Goal: Task Accomplishment & Management: Manage account settings

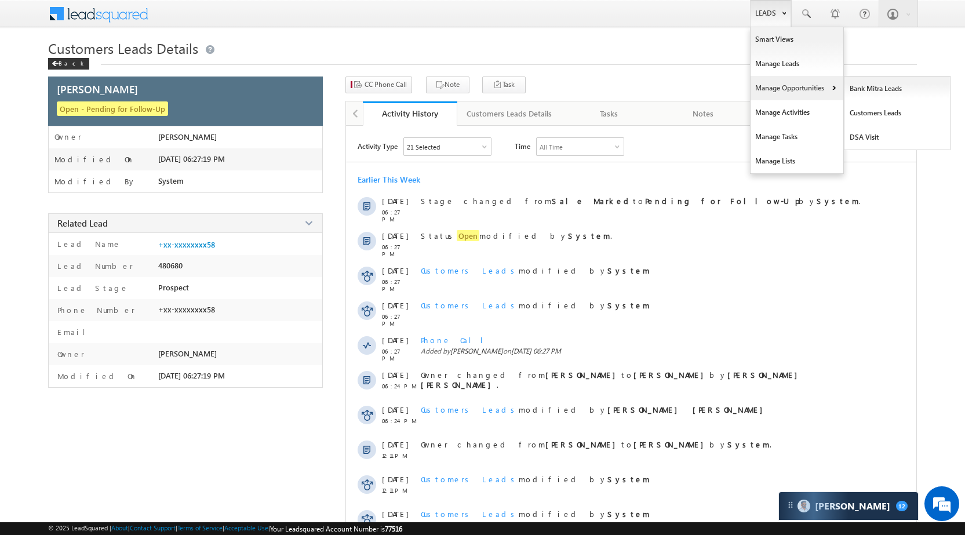
click at [791, 85] on link "Manage Opportunities" at bounding box center [797, 88] width 93 height 24
click at [805, 90] on link "Manage Opportunities" at bounding box center [797, 88] width 93 height 24
click at [775, 8] on link "Leads" at bounding box center [770, 13] width 41 height 27
click at [789, 81] on link "Manage Opportunities" at bounding box center [797, 88] width 93 height 24
click at [802, 89] on link "Manage Opportunities" at bounding box center [797, 88] width 93 height 24
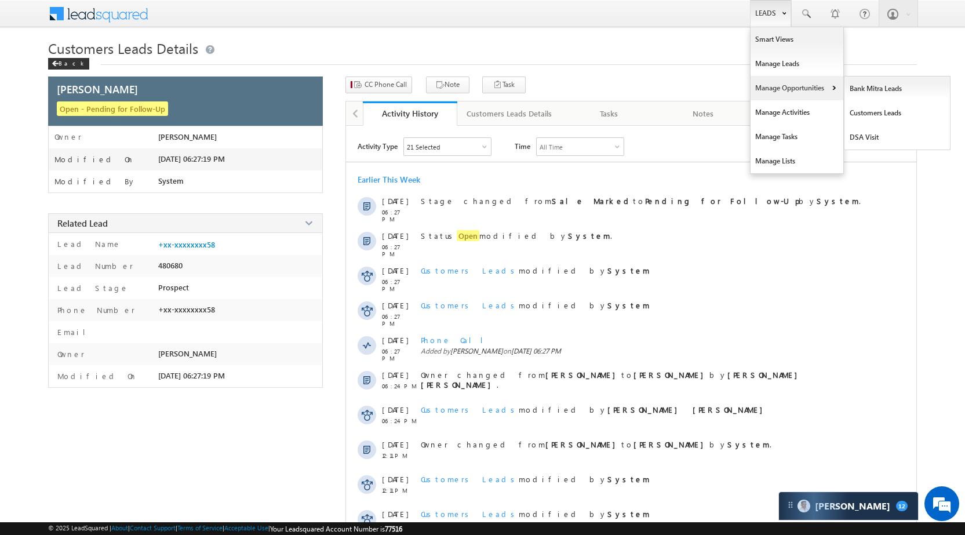
click at [798, 86] on link "Manage Opportunities" at bounding box center [797, 88] width 93 height 24
click at [867, 112] on link "Customers Leads" at bounding box center [898, 113] width 106 height 24
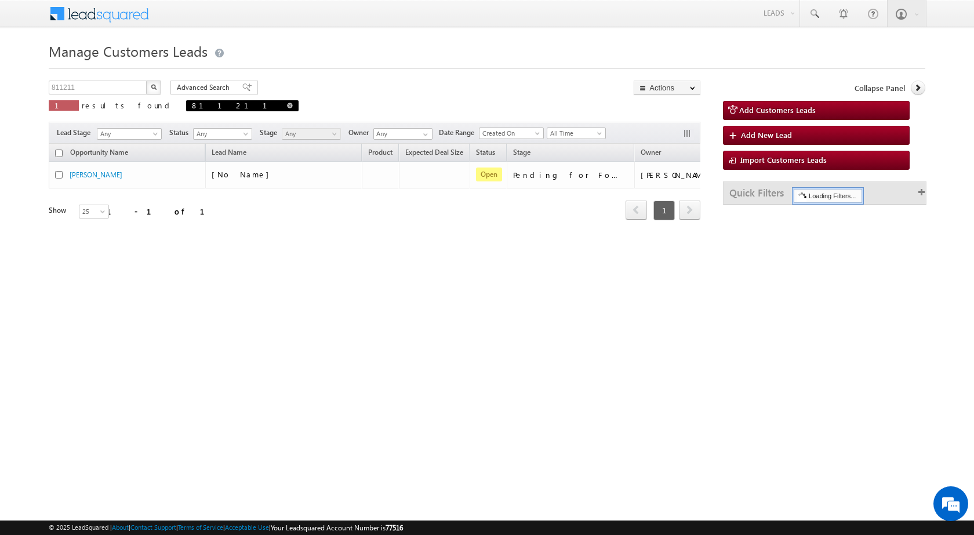
click at [287, 106] on span at bounding box center [290, 106] width 6 height 6
type input "Search Customers Leads"
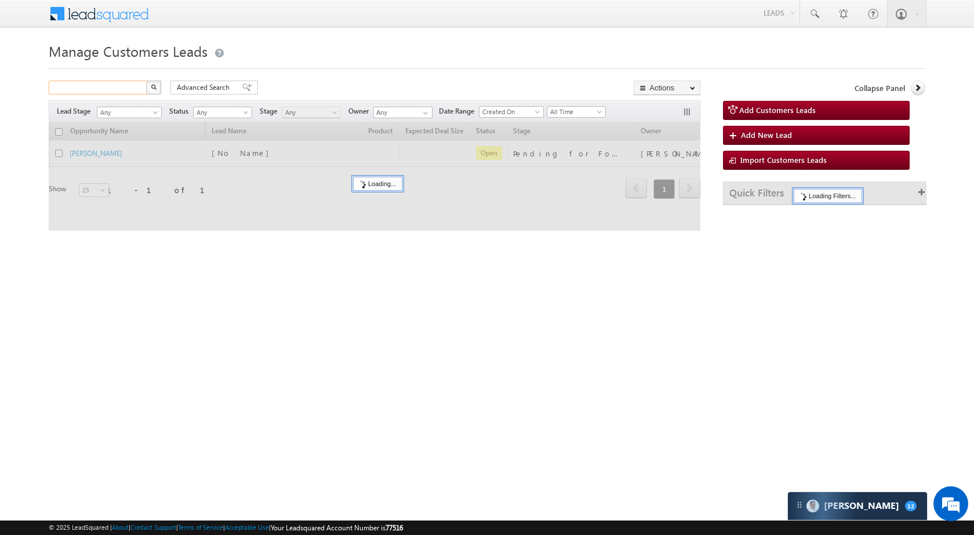
click at [128, 92] on input "text" at bounding box center [98, 88] width 99 height 14
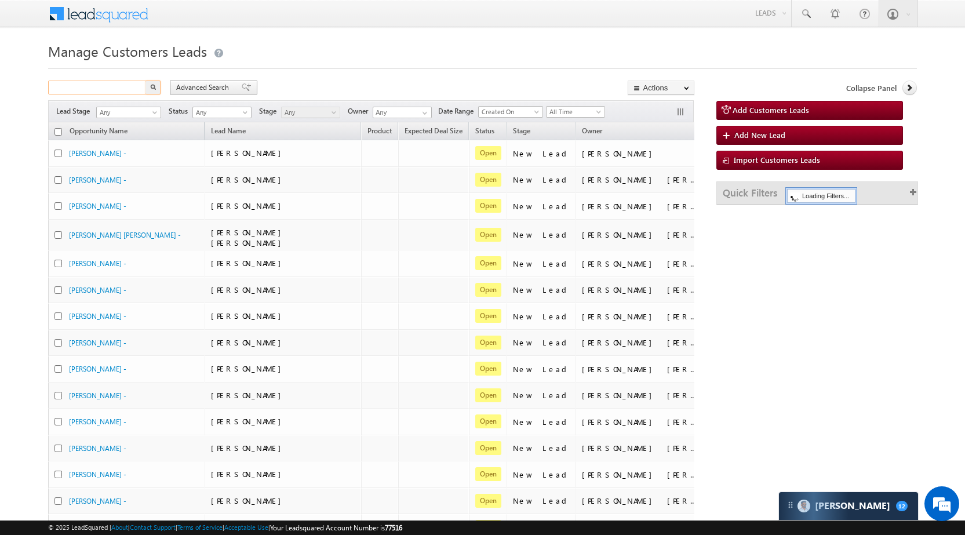
paste input "819888"
type input "819888"
click at [151, 90] on button "button" at bounding box center [153, 88] width 15 height 14
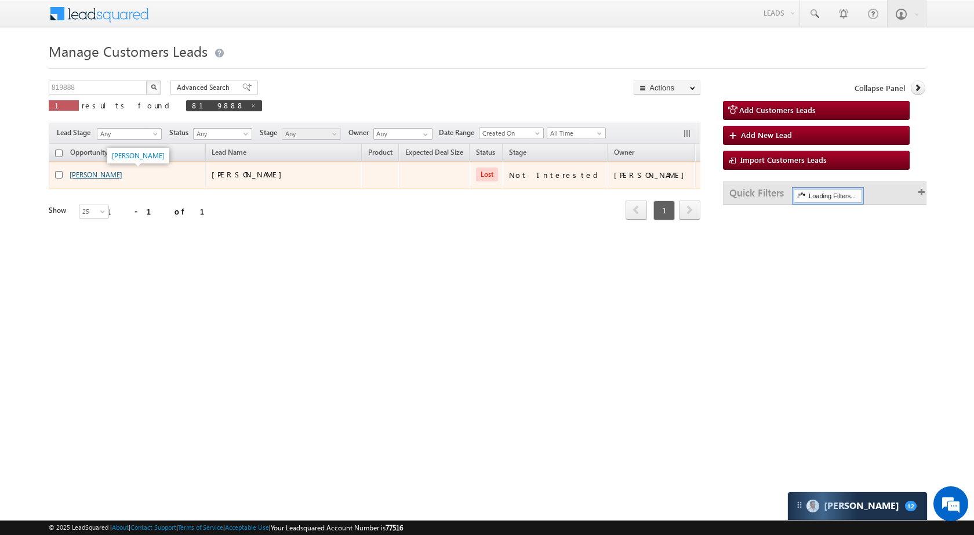
click at [101, 174] on link "Kirtan Jain" at bounding box center [96, 174] width 53 height 9
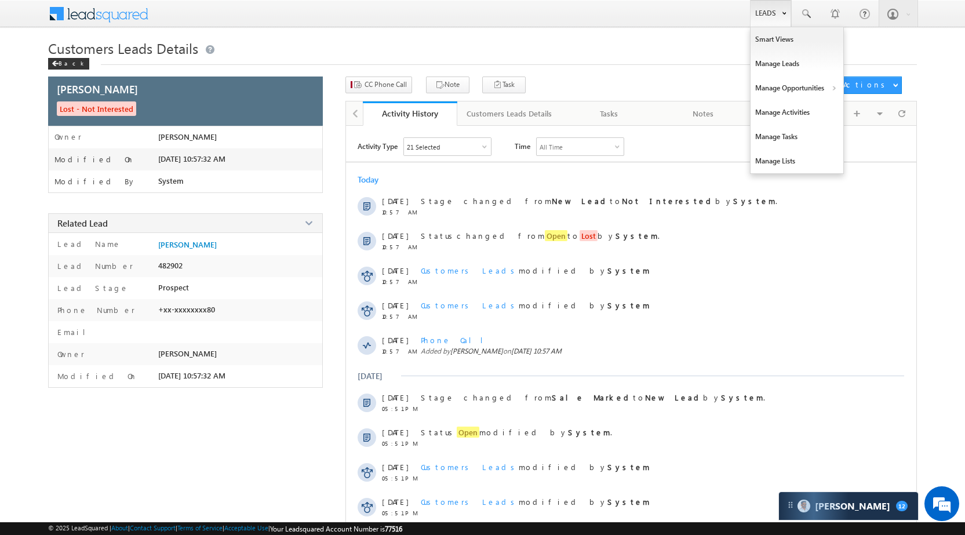
click at [773, 10] on link "Leads" at bounding box center [770, 13] width 41 height 27
click at [786, 95] on link "Manage Opportunities" at bounding box center [797, 88] width 93 height 24
click at [767, 9] on link "Leads" at bounding box center [770, 13] width 41 height 27
click at [780, 88] on link "Manage Opportunities" at bounding box center [797, 88] width 93 height 24
click at [762, 18] on link "Leads" at bounding box center [770, 13] width 41 height 27
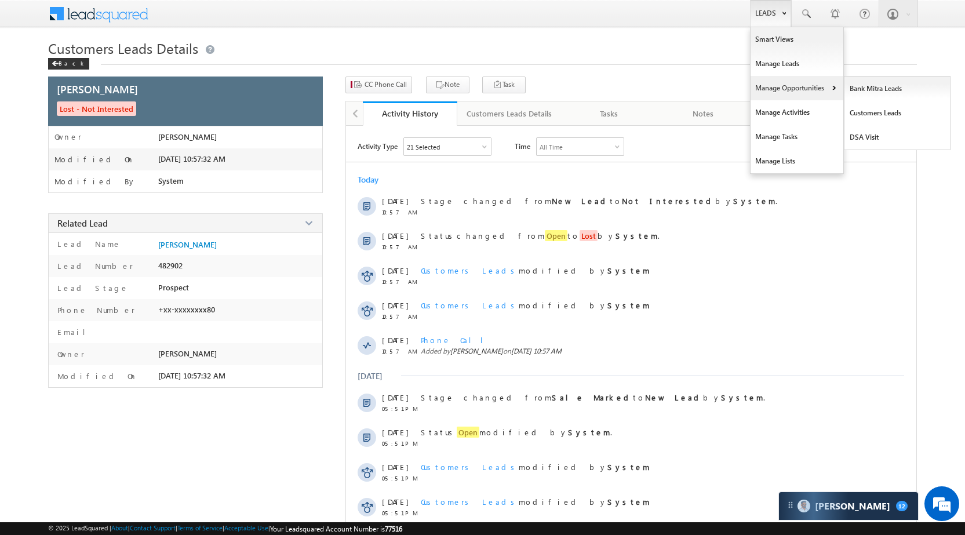
click at [776, 86] on link "Manage Opportunities" at bounding box center [797, 88] width 93 height 24
click at [768, 12] on link "Leads" at bounding box center [770, 13] width 41 height 27
click at [779, 83] on link "Manage Opportunities" at bounding box center [797, 88] width 93 height 24
click at [769, 16] on link "Leads" at bounding box center [770, 13] width 41 height 27
drag, startPoint x: 823, startPoint y: 95, endPoint x: 820, endPoint y: 89, distance: 6.2
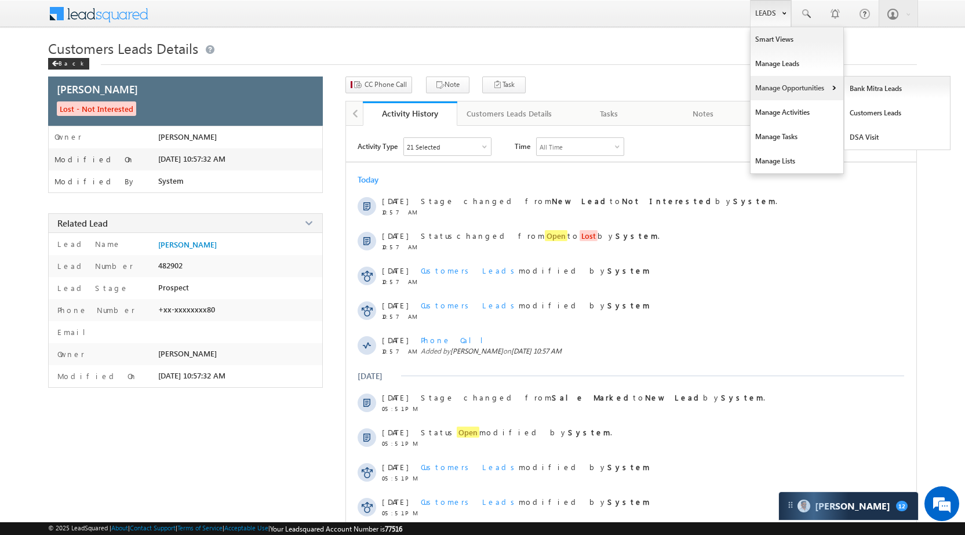
click at [822, 94] on link "Manage Opportunities" at bounding box center [797, 88] width 93 height 24
click at [771, 9] on link "Leads" at bounding box center [770, 13] width 41 height 27
click at [780, 90] on link "Manage Opportunities" at bounding box center [797, 88] width 93 height 24
click at [859, 104] on link "Customers Leads" at bounding box center [898, 113] width 106 height 24
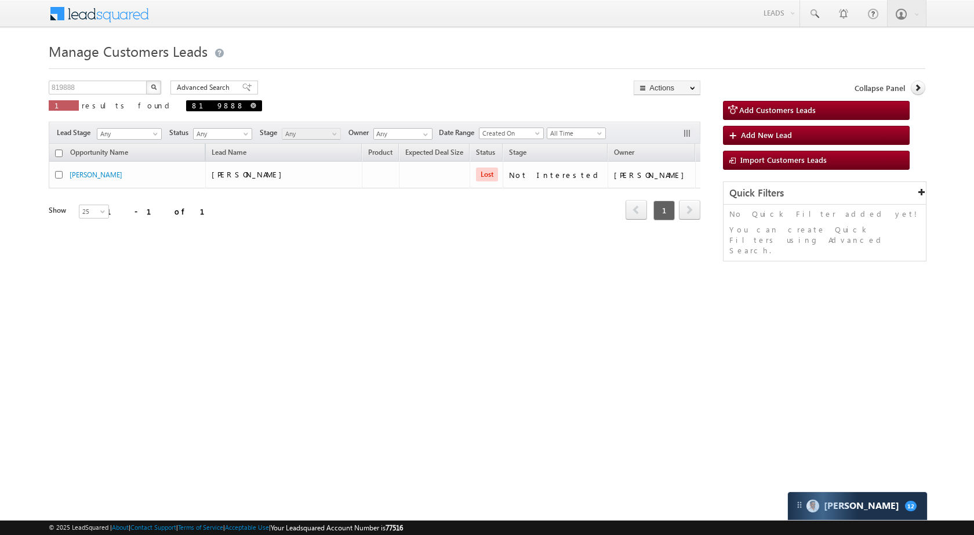
click at [186, 104] on span "819888" at bounding box center [224, 105] width 76 height 11
click at [186, 102] on span "819888" at bounding box center [224, 105] width 76 height 11
click at [250, 104] on span at bounding box center [253, 106] width 6 height 6
type input "Search Customers Leads"
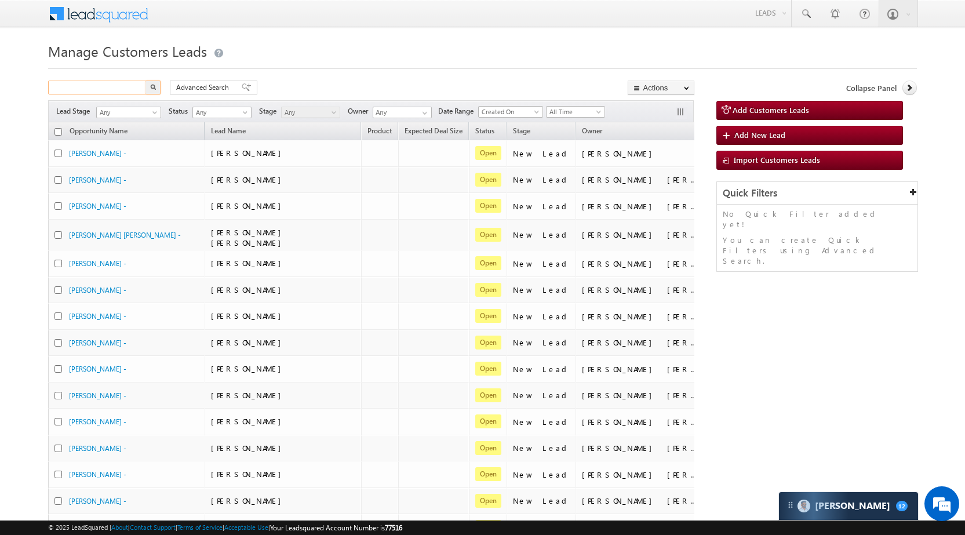
click at [125, 88] on input "text" at bounding box center [97, 88] width 99 height 14
paste input "821960"
click at [154, 90] on button "button" at bounding box center [153, 88] width 15 height 14
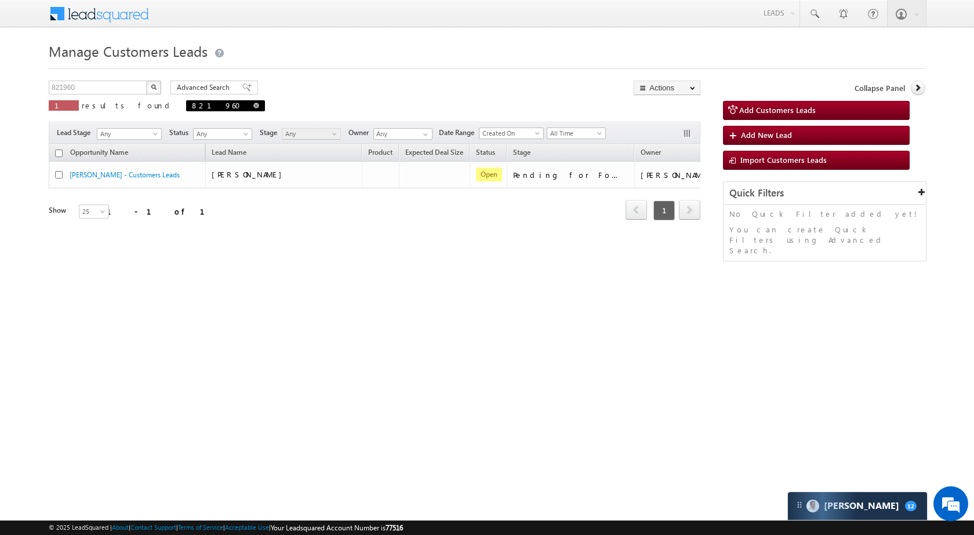
click at [253, 103] on span at bounding box center [256, 106] width 6 height 6
type input "Search Customers Leads"
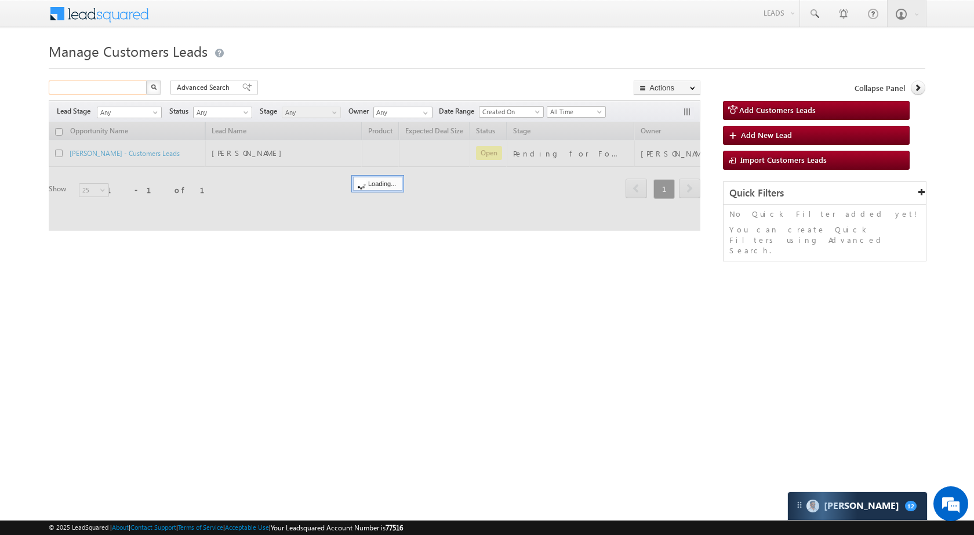
click at [110, 89] on input "text" at bounding box center [98, 88] width 99 height 14
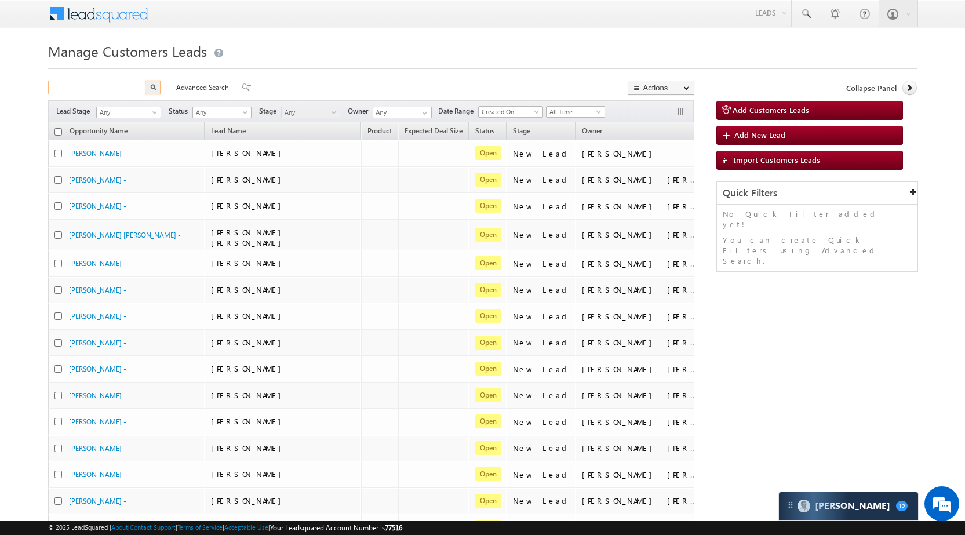
paste input "824028"
click at [150, 89] on button "button" at bounding box center [153, 88] width 15 height 14
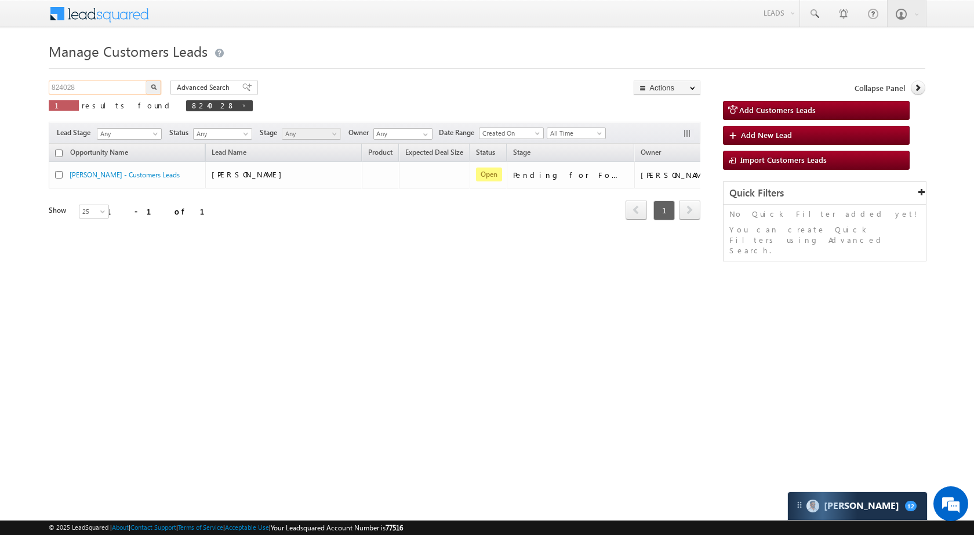
click at [128, 90] on input "824028" at bounding box center [98, 88] width 99 height 14
paste input "79211"
type input "792118"
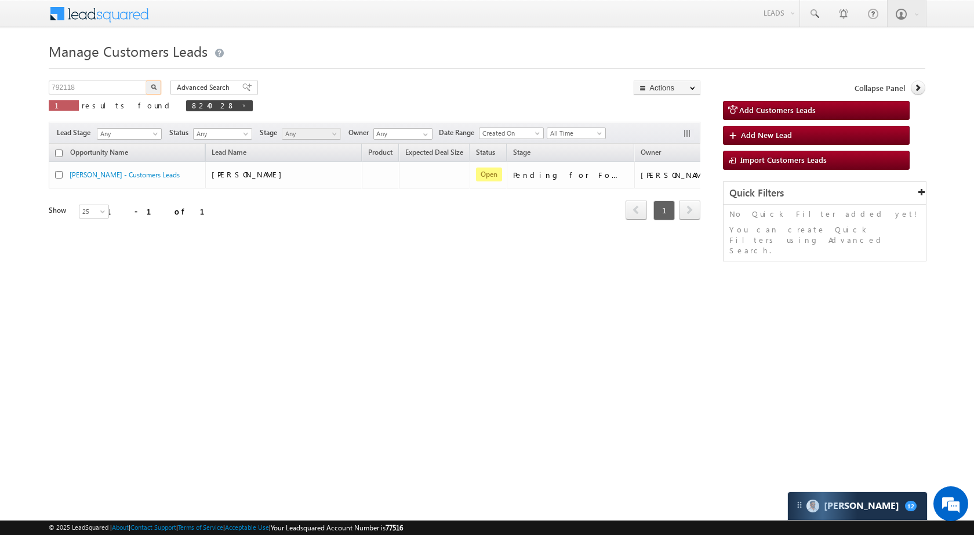
click at [151, 86] on img "button" at bounding box center [154, 87] width 6 height 6
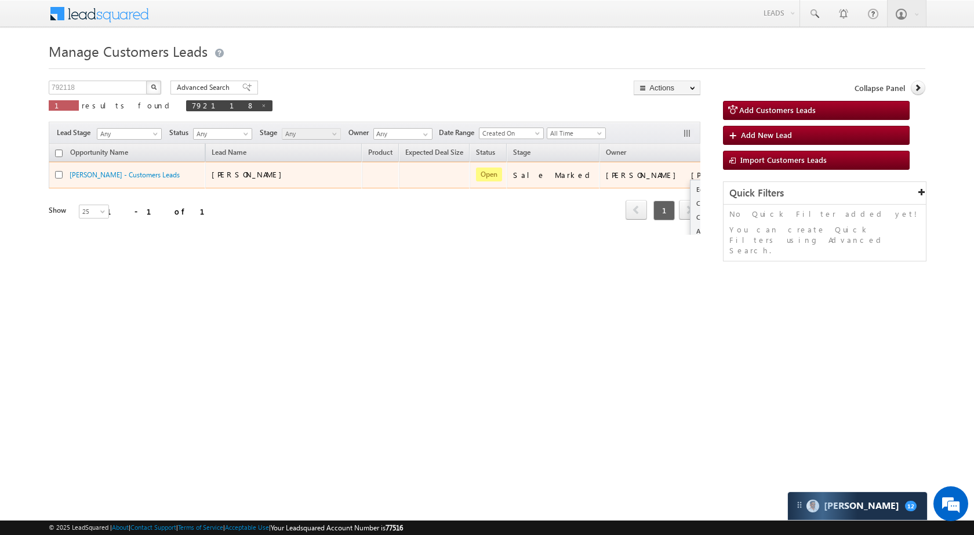
click at [737, 172] on button "button" at bounding box center [743, 175] width 12 height 12
click at [691, 189] on link "Edit" at bounding box center [720, 190] width 58 height 14
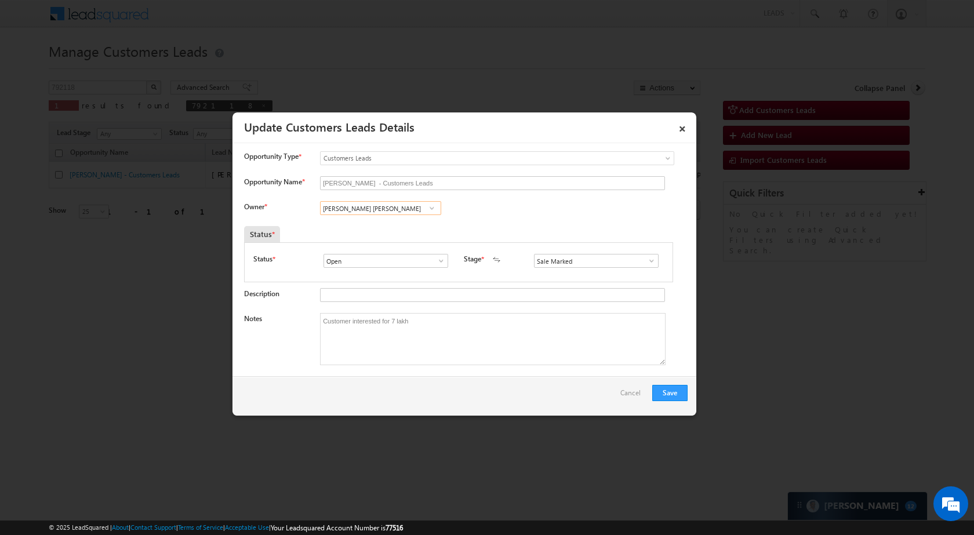
click at [394, 202] on input "Dharm Raj Yadav" at bounding box center [380, 208] width 121 height 14
paste input "Rana Sangram Singh"
click at [393, 224] on link "Rana Sangram Singh rana.singh@sgrlimited.in" at bounding box center [380, 226] width 121 height 22
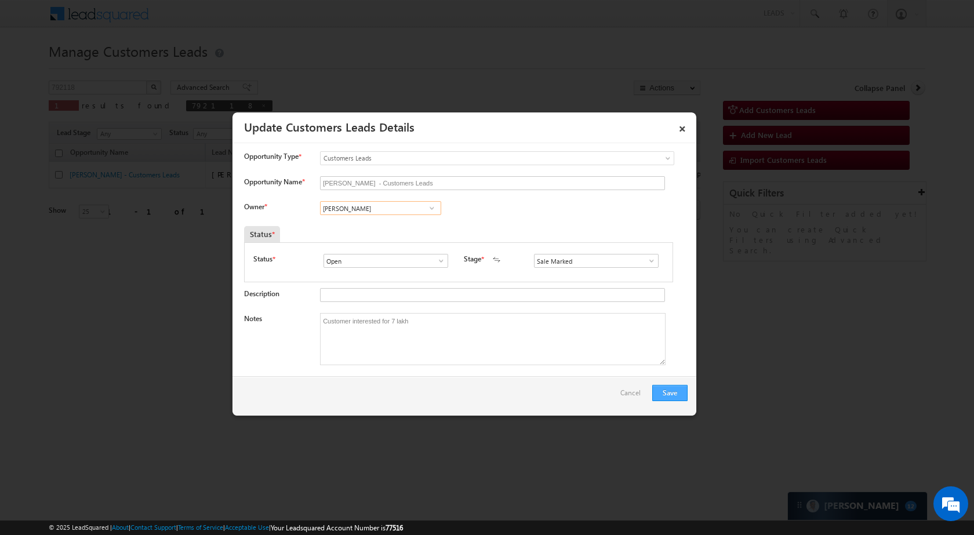
type input "Rana Sangram Singh"
click at [669, 395] on button "Save" at bounding box center [669, 393] width 35 height 16
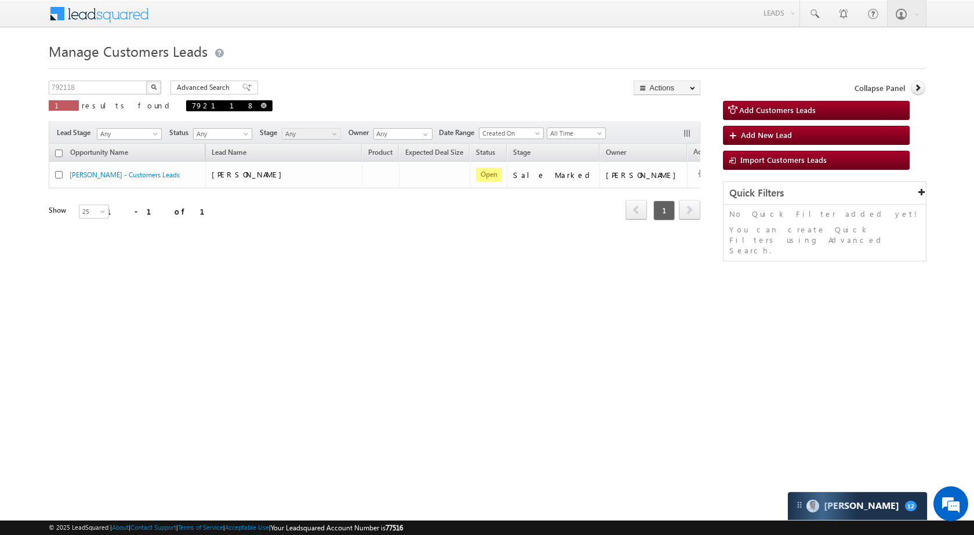
click at [261, 106] on span at bounding box center [264, 106] width 6 height 6
type input "Search Customers Leads"
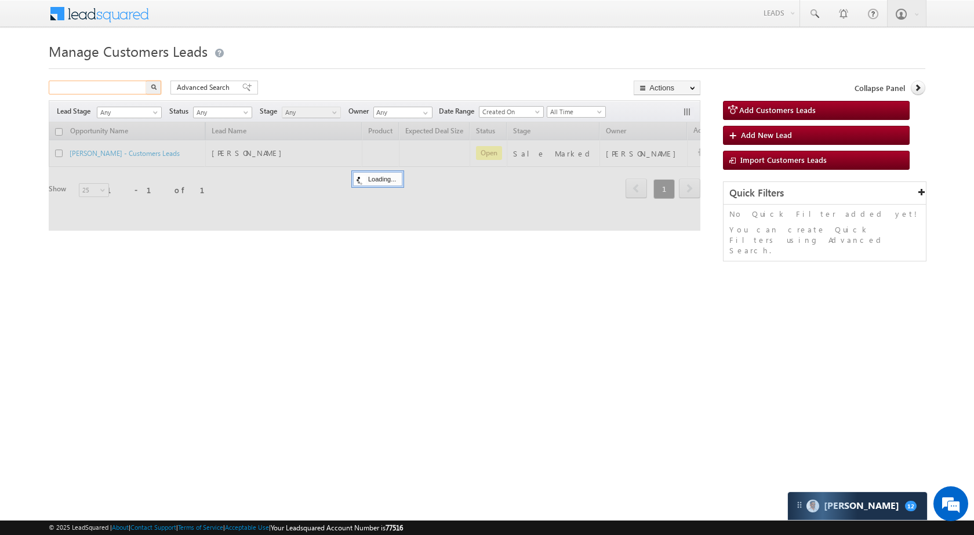
click at [130, 85] on input "text" at bounding box center [98, 88] width 99 height 14
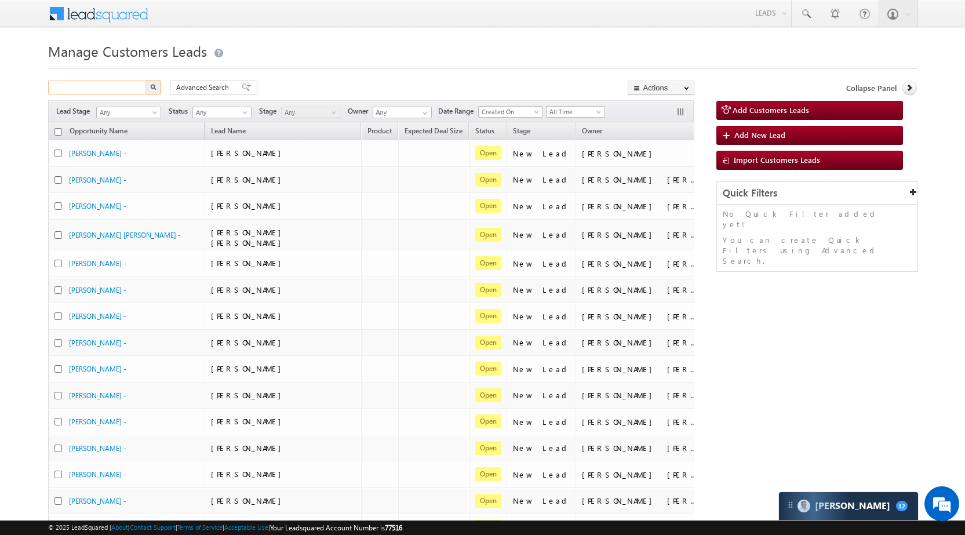
paste input "824990"
click at [152, 89] on img "button" at bounding box center [153, 87] width 6 height 6
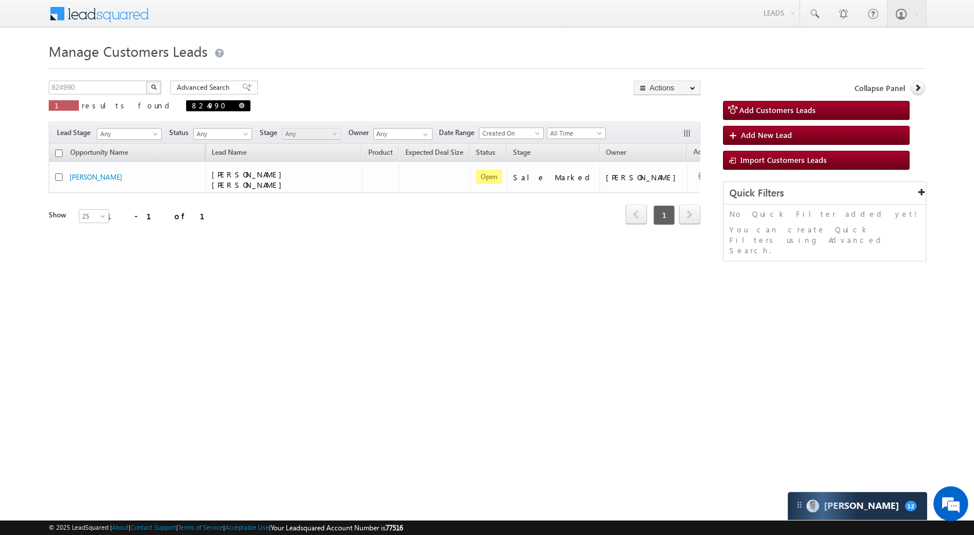
click at [239, 104] on span at bounding box center [242, 106] width 6 height 6
type input "Search Customers Leads"
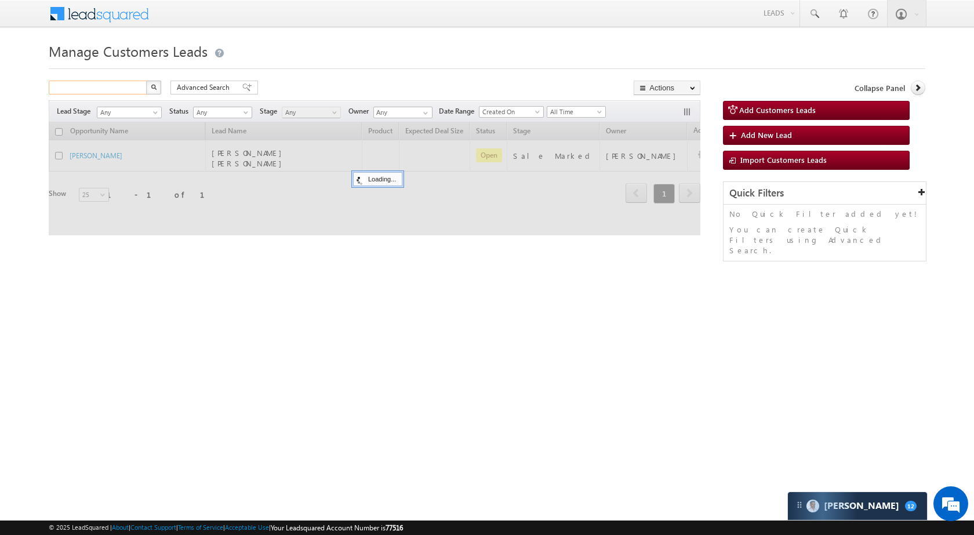
click at [115, 92] on input "text" at bounding box center [98, 88] width 99 height 14
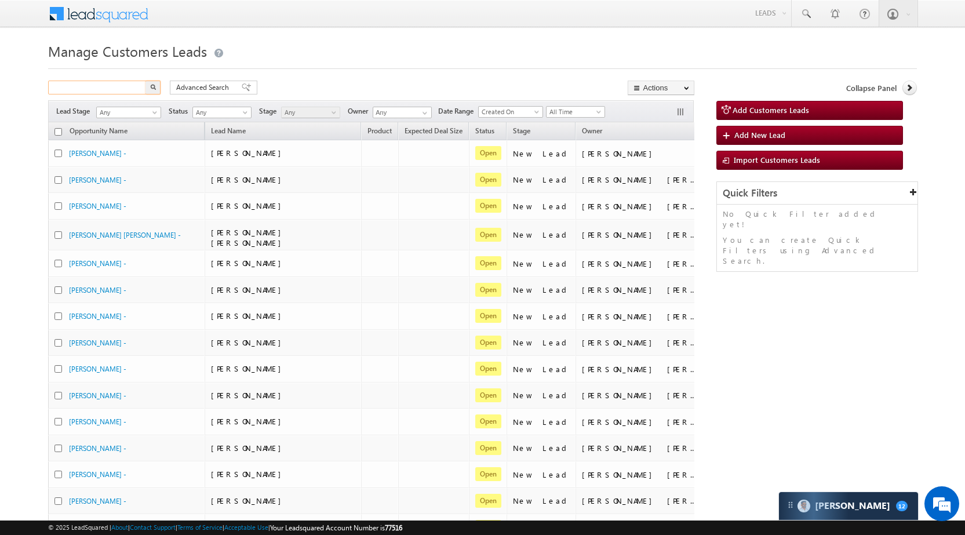
paste input "792118"
click at [153, 89] on img "button" at bounding box center [153, 87] width 6 height 6
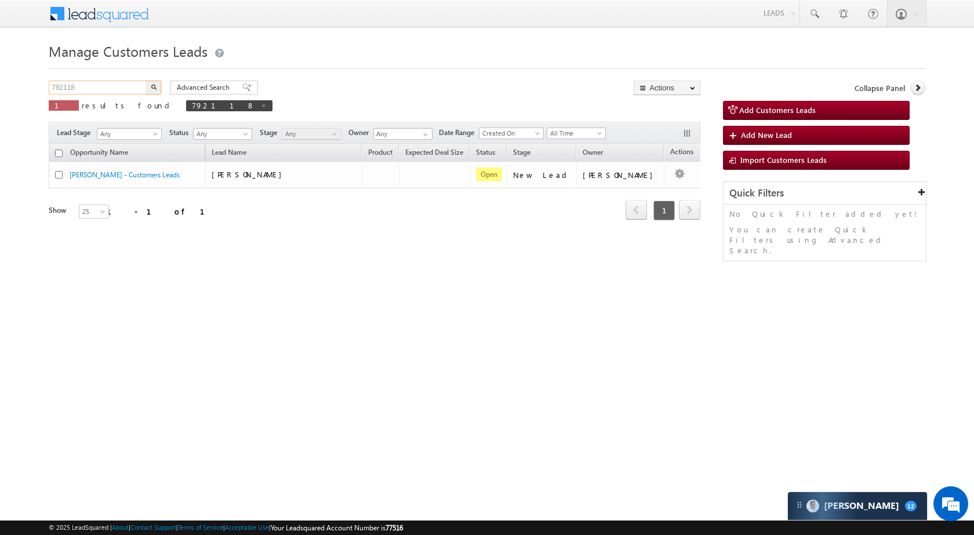
click at [101, 85] on input "792118" at bounding box center [98, 88] width 99 height 14
click at [261, 104] on span at bounding box center [264, 106] width 6 height 6
type input "Search Customers Leads"
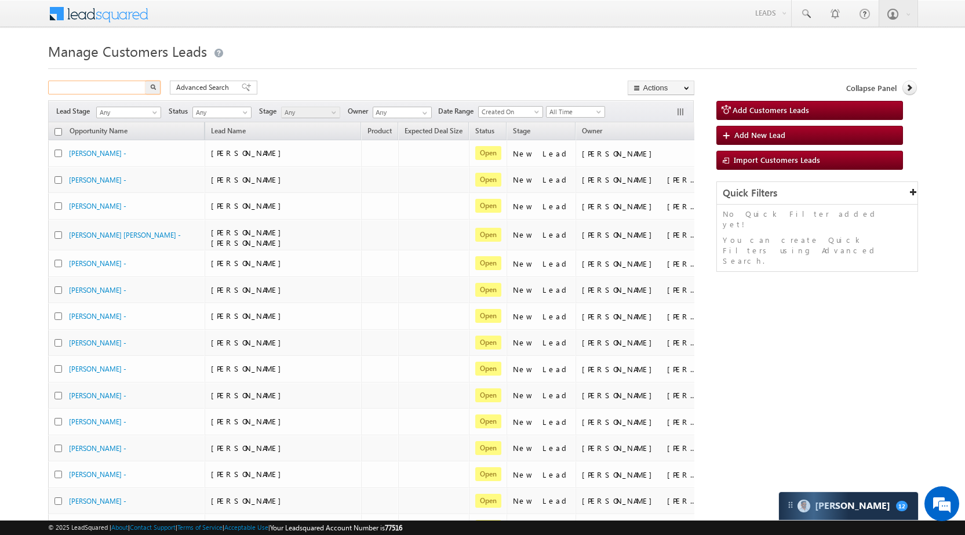
click at [108, 87] on input "text" at bounding box center [97, 88] width 99 height 14
paste input "810804"
click at [153, 88] on img "button" at bounding box center [153, 87] width 6 height 6
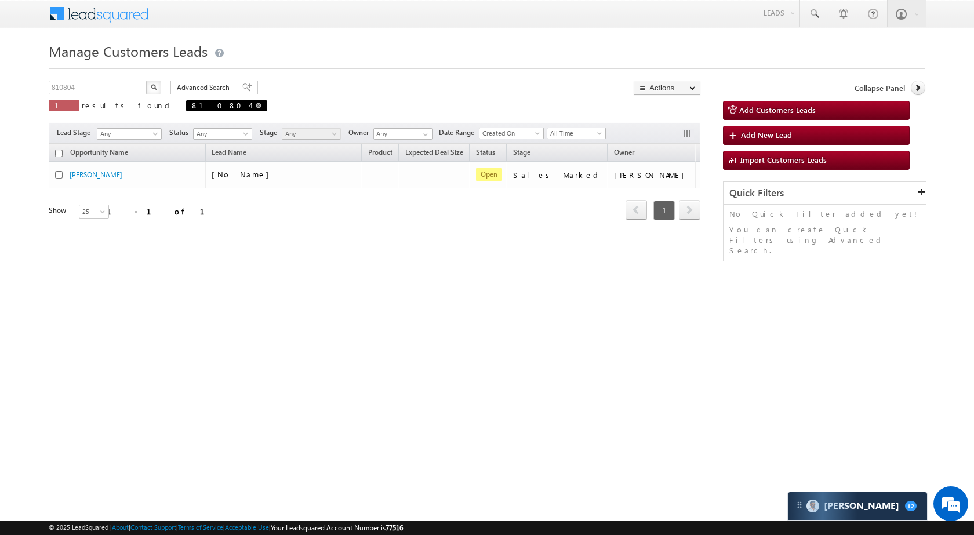
click at [256, 103] on span at bounding box center [259, 106] width 6 height 6
type input "Search Customers Leads"
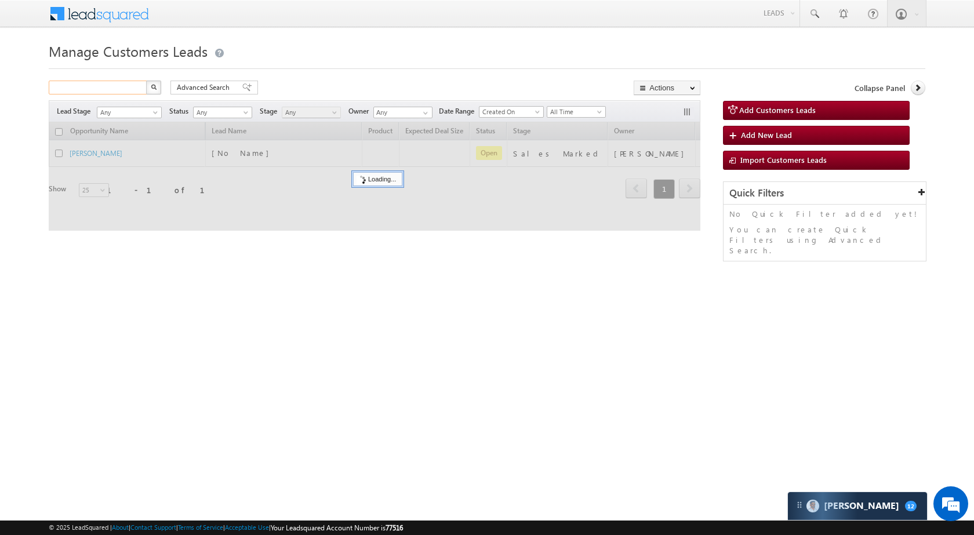
click at [117, 85] on input "text" at bounding box center [98, 88] width 99 height 14
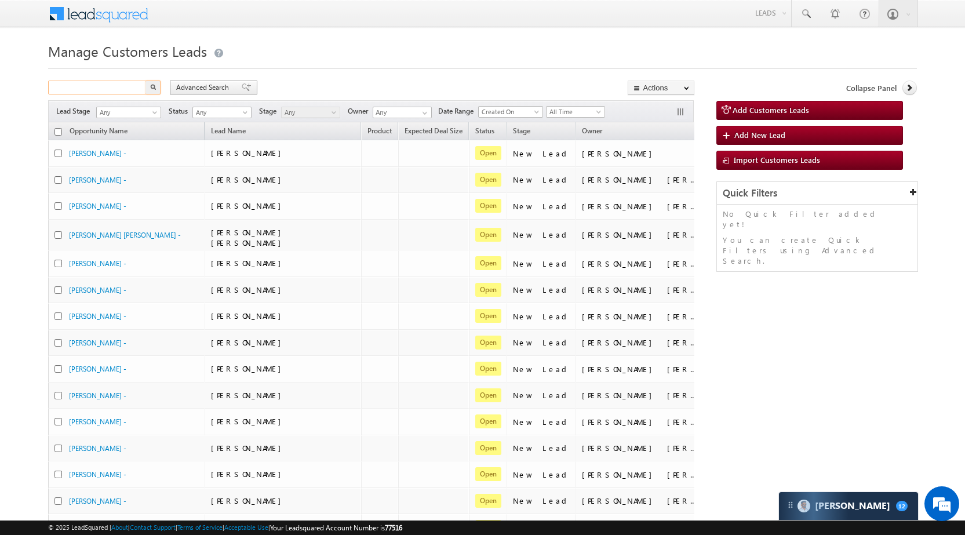
paste input "832060"
click at [159, 85] on button "button" at bounding box center [153, 88] width 15 height 14
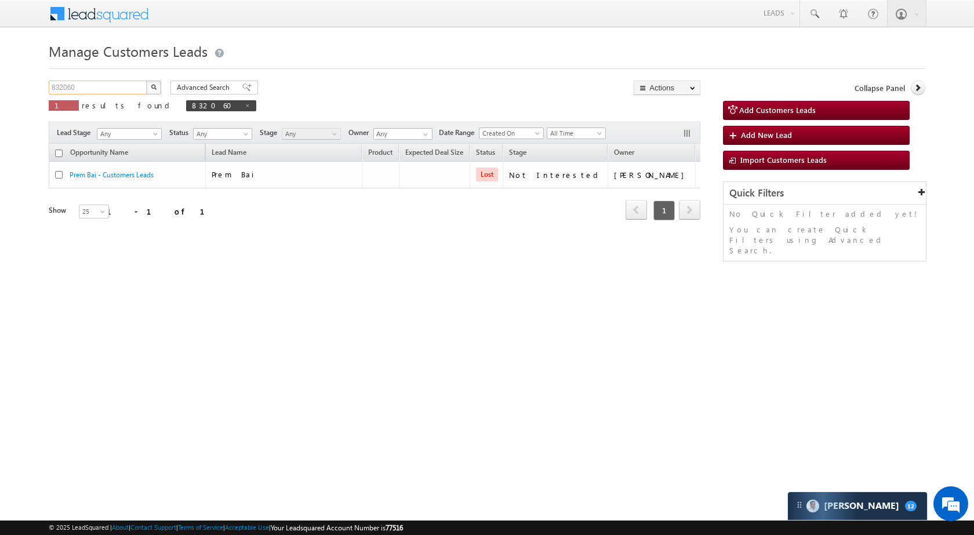
click at [136, 83] on input "832060" at bounding box center [98, 88] width 99 height 14
click at [137, 88] on input "832060" at bounding box center [98, 88] width 99 height 14
click at [245, 104] on span at bounding box center [248, 106] width 6 height 6
type input "Search Customers Leads"
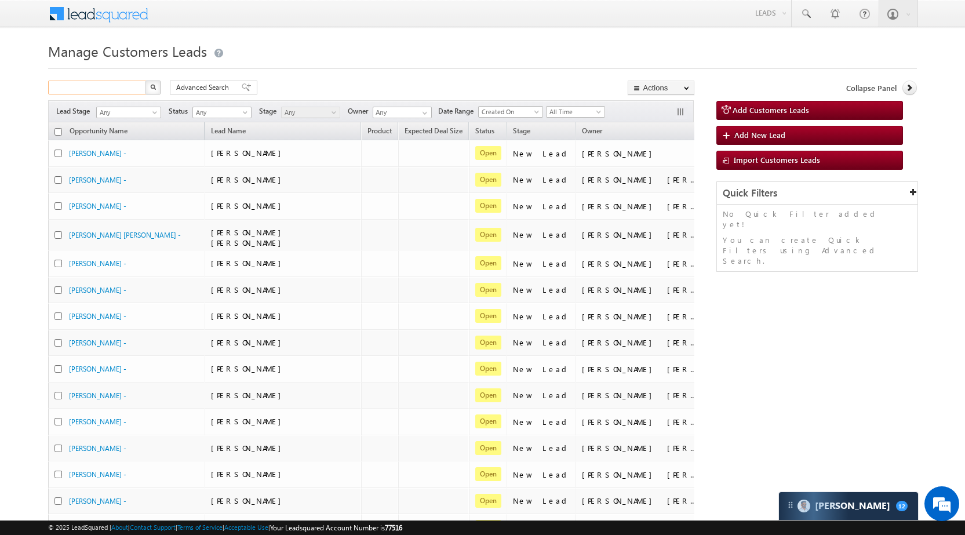
click at [132, 91] on input "text" at bounding box center [97, 88] width 99 height 14
paste input "Gaurav Kumar"
click at [154, 89] on img "button" at bounding box center [153, 87] width 6 height 6
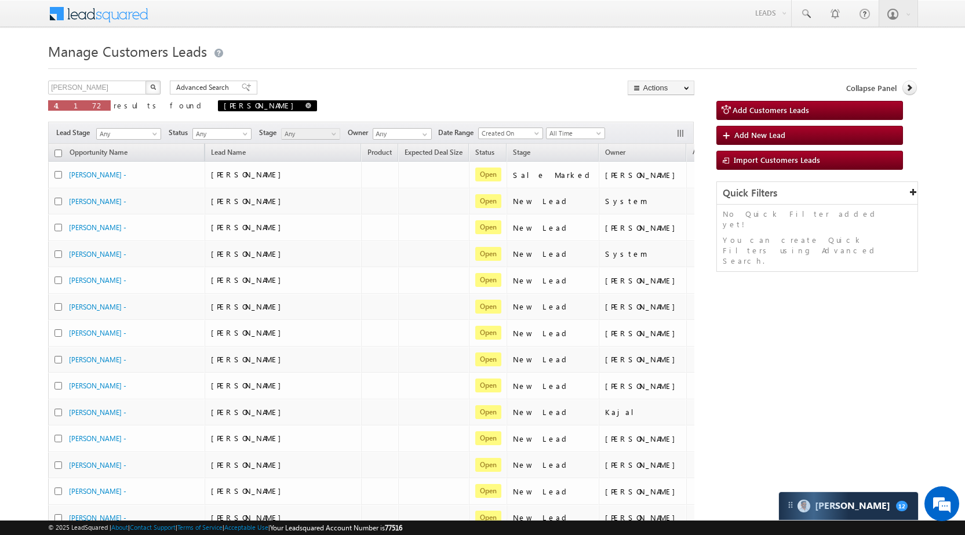
click at [306, 106] on span at bounding box center [309, 106] width 6 height 6
type input "Search Customers Leads"
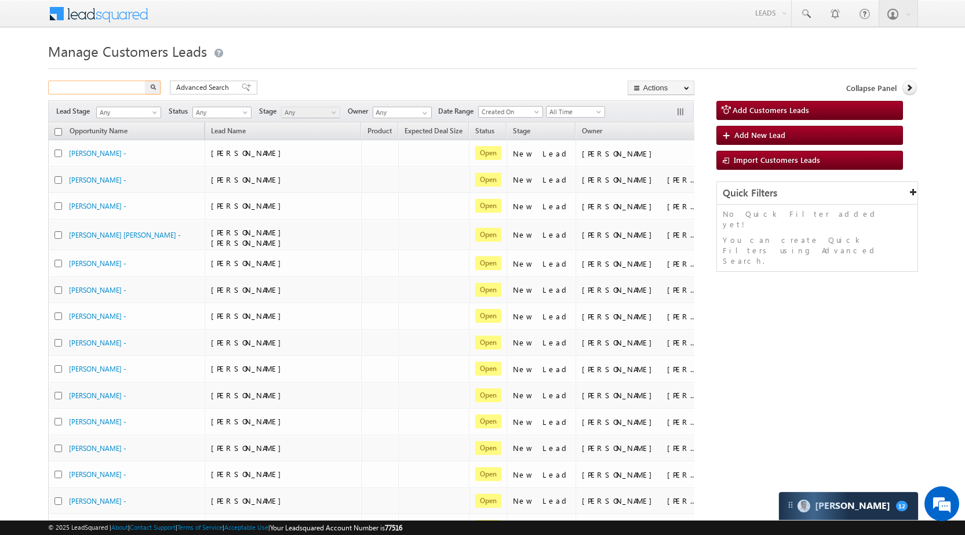
click at [125, 86] on input "text" at bounding box center [97, 88] width 99 height 14
paste input "832060"
type input "832060"
click at [150, 90] on button "button" at bounding box center [153, 88] width 15 height 14
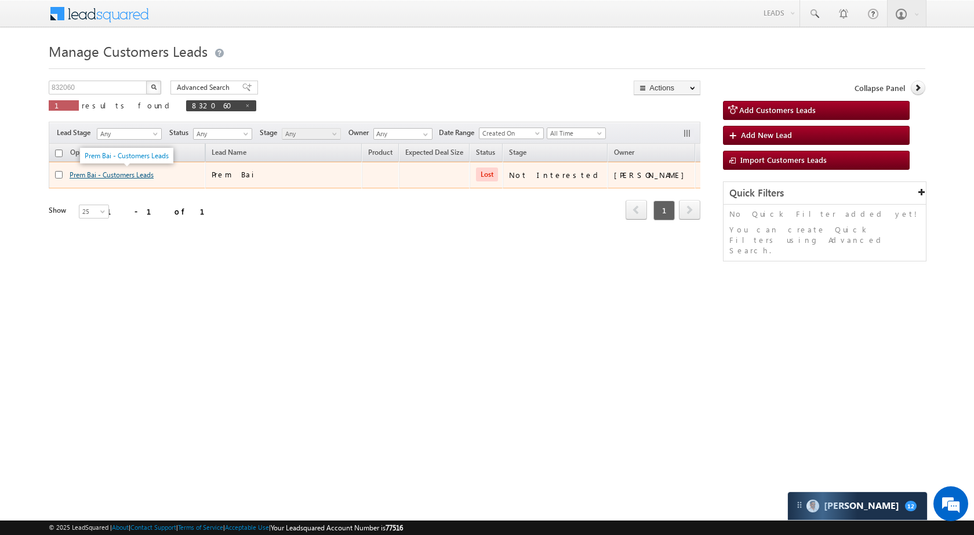
click at [92, 170] on link "Prem Bai - Customers Leads" at bounding box center [112, 174] width 84 height 9
click at [659, 184] on link "Edit" at bounding box center [688, 190] width 58 height 14
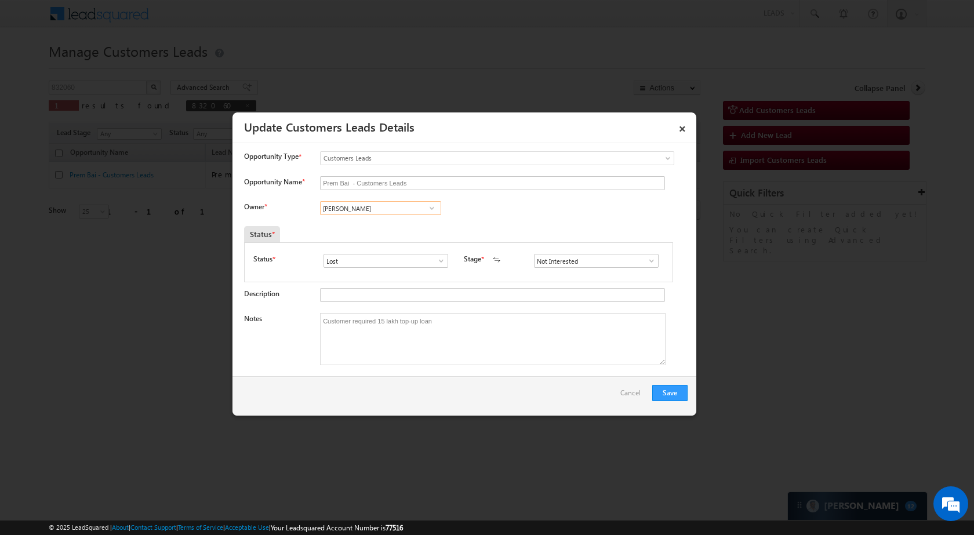
click at [402, 210] on input "Ajay Gocher" at bounding box center [380, 208] width 121 height 14
paste input "Gaurav Kuma"
click at [399, 234] on span "gaurav.kumar2@sgrlimited.in" at bounding box center [377, 231] width 104 height 9
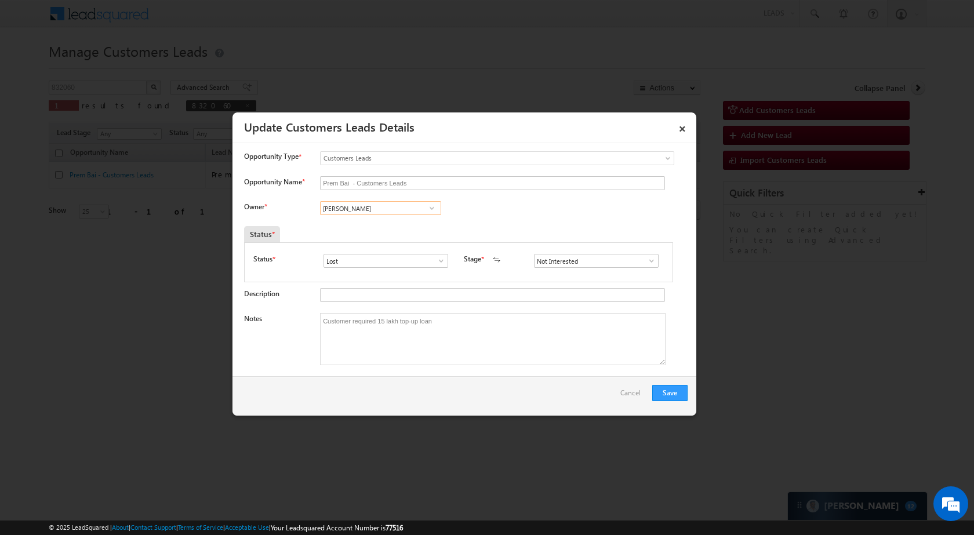
type input "Gaurav Kumar"
click at [616, 256] on input "Not Interested" at bounding box center [596, 261] width 125 height 14
click at [612, 259] on input "Not Interested" at bounding box center [596, 261] width 125 height 14
click at [623, 259] on input "Not Interested" at bounding box center [596, 261] width 125 height 14
click at [646, 260] on span at bounding box center [652, 260] width 12 height 9
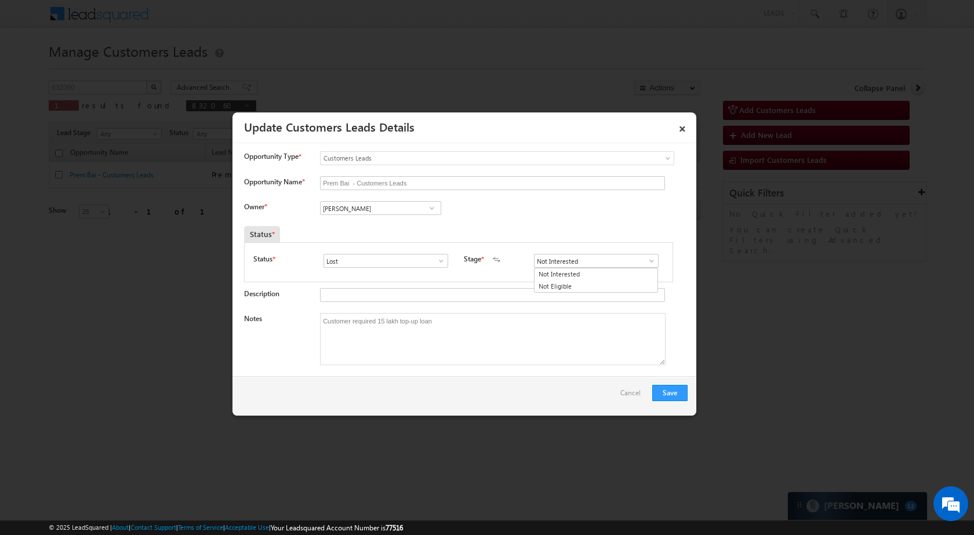
click at [435, 259] on span at bounding box center [441, 260] width 12 height 9
click at [427, 275] on link "Open" at bounding box center [386, 274] width 124 height 13
type input "Open"
click at [646, 258] on span at bounding box center [652, 260] width 12 height 9
click at [598, 312] on link "Sales Marked" at bounding box center [596, 310] width 124 height 13
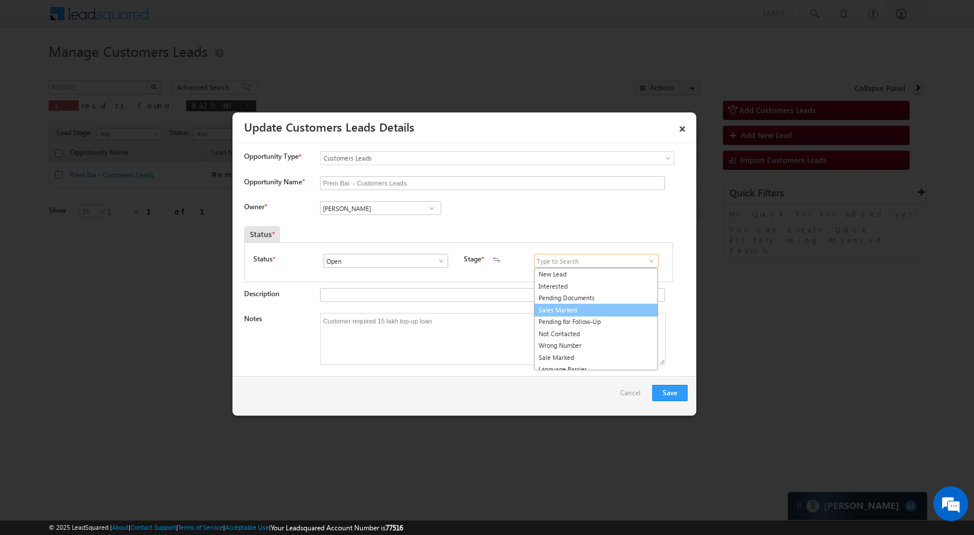
type input "Sales Marked"
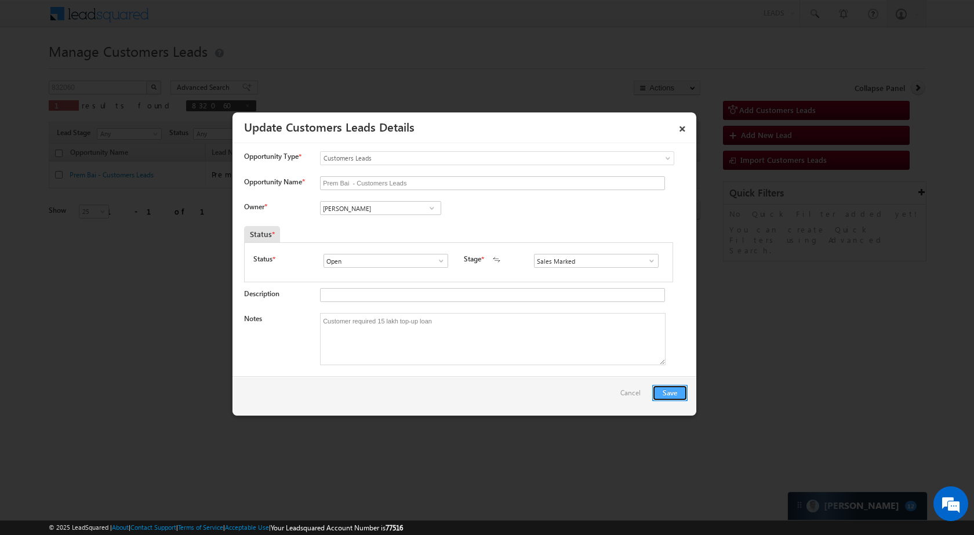
click at [659, 392] on button "Save" at bounding box center [669, 393] width 35 height 16
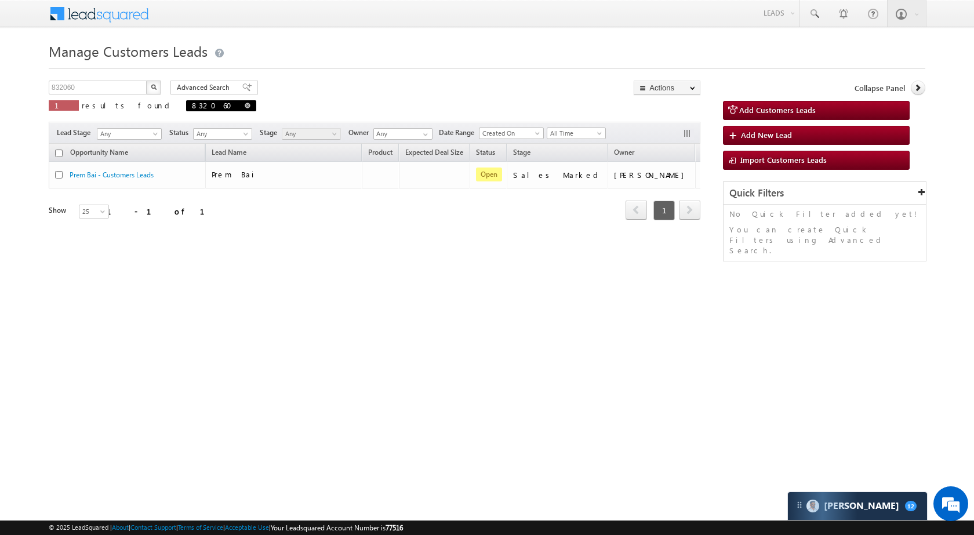
click at [245, 106] on span at bounding box center [248, 106] width 6 height 6
type input "Search Customers Leads"
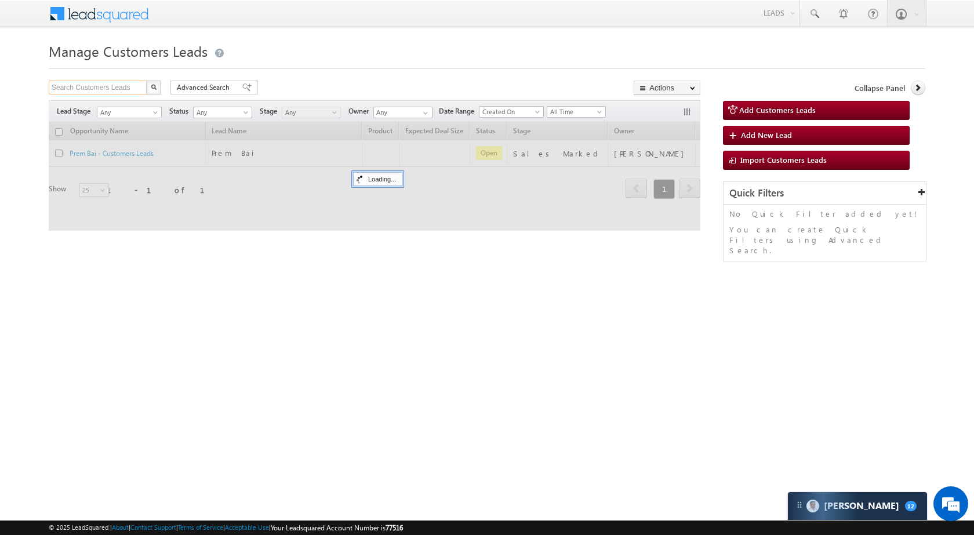
click at [115, 88] on input "Search Customers Leads" at bounding box center [98, 88] width 99 height 14
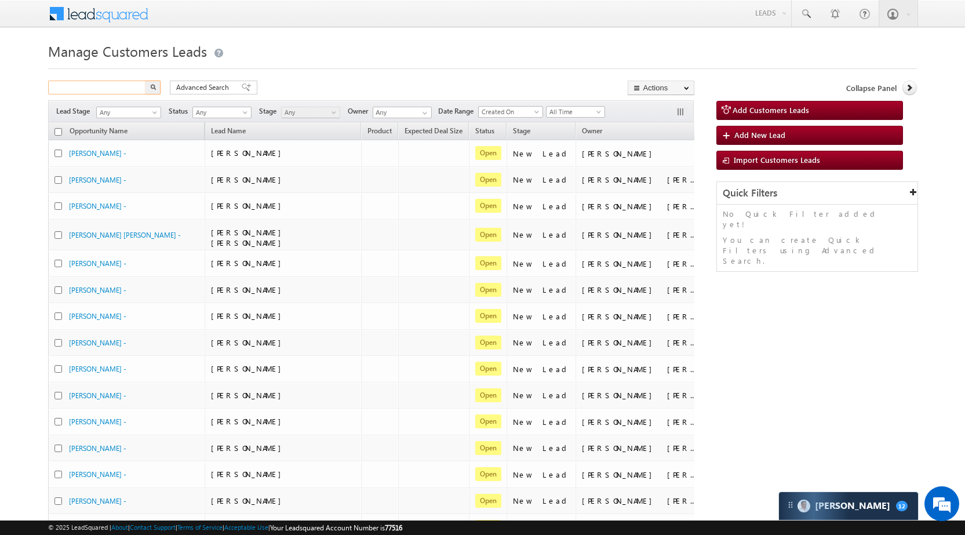
paste input "812507"
type input "812507"
click at [152, 88] on img "button" at bounding box center [153, 87] width 6 height 6
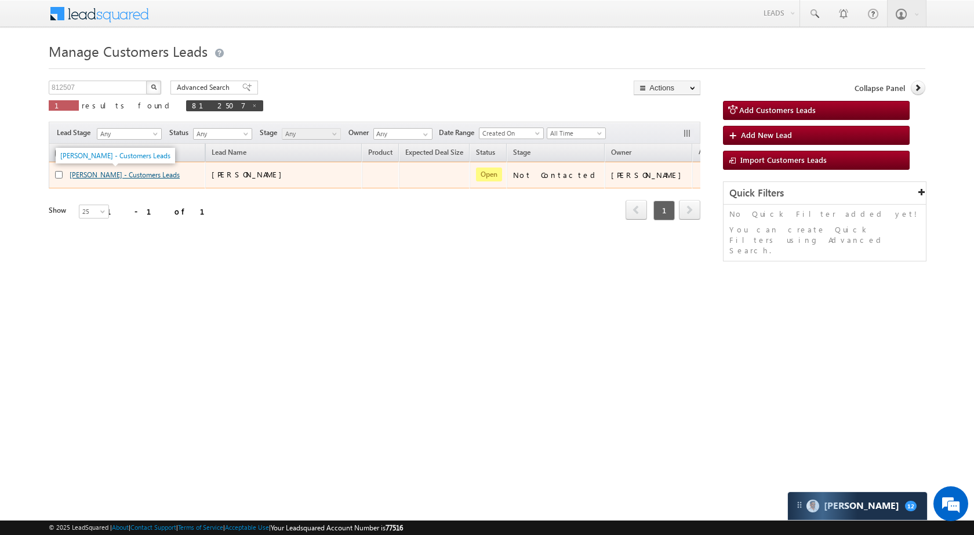
click at [141, 175] on link "[PERSON_NAME] - Customers Leads" at bounding box center [125, 174] width 110 height 9
click at [702, 172] on button "button" at bounding box center [708, 175] width 12 height 12
click at [656, 187] on link "Edit" at bounding box center [685, 190] width 58 height 14
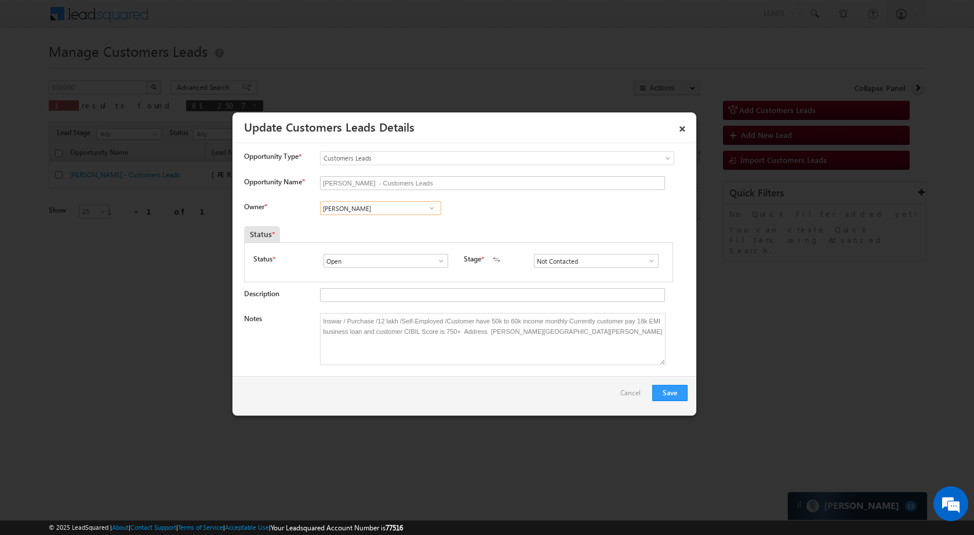
click at [402, 209] on input "Rana Sangram Singh" at bounding box center [380, 208] width 121 height 14
paste input "iya Walia"
click at [394, 224] on link "Riya Walia riya.walia@sgrlimited.in" at bounding box center [380, 226] width 121 height 22
type input "Riya Walia"
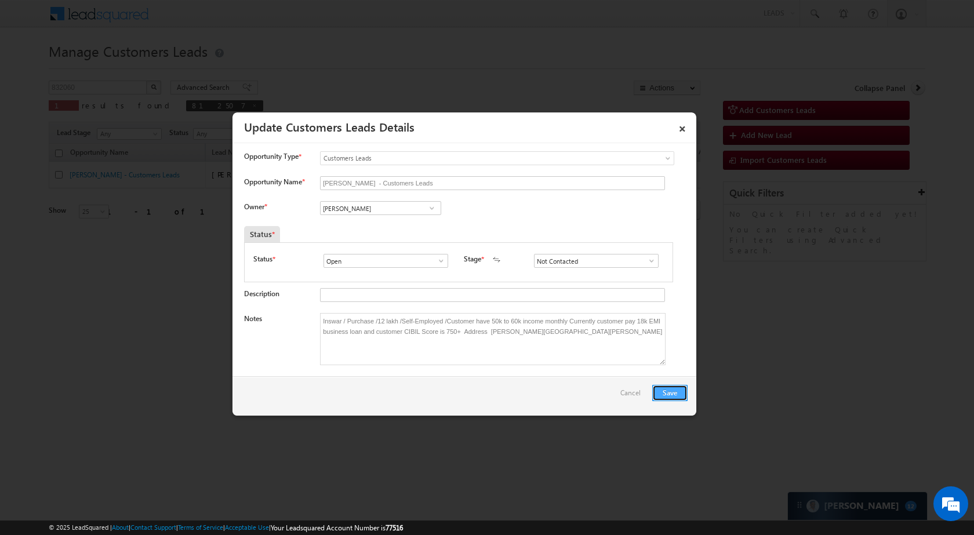
click at [669, 387] on button "Save" at bounding box center [669, 393] width 35 height 16
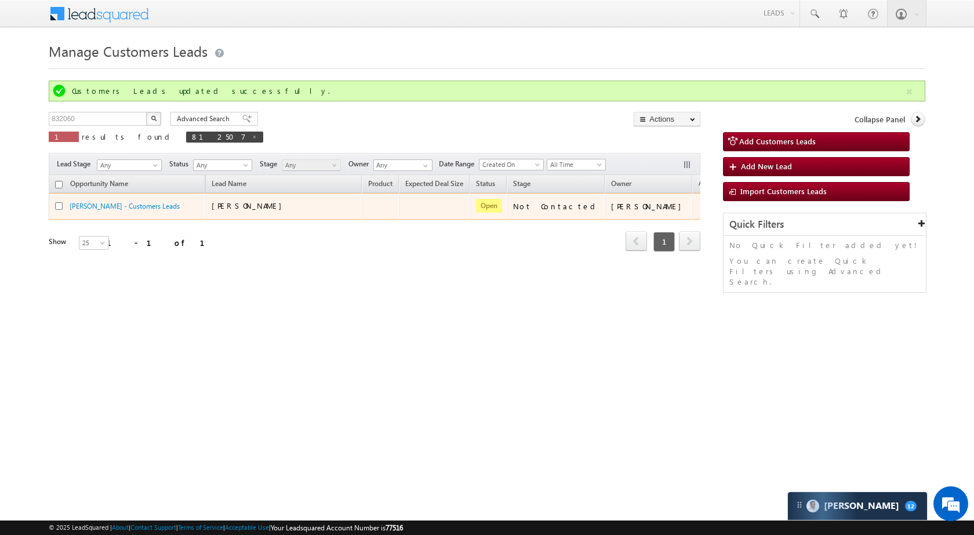
click at [561, 205] on div "Not Contacted" at bounding box center [556, 206] width 86 height 10
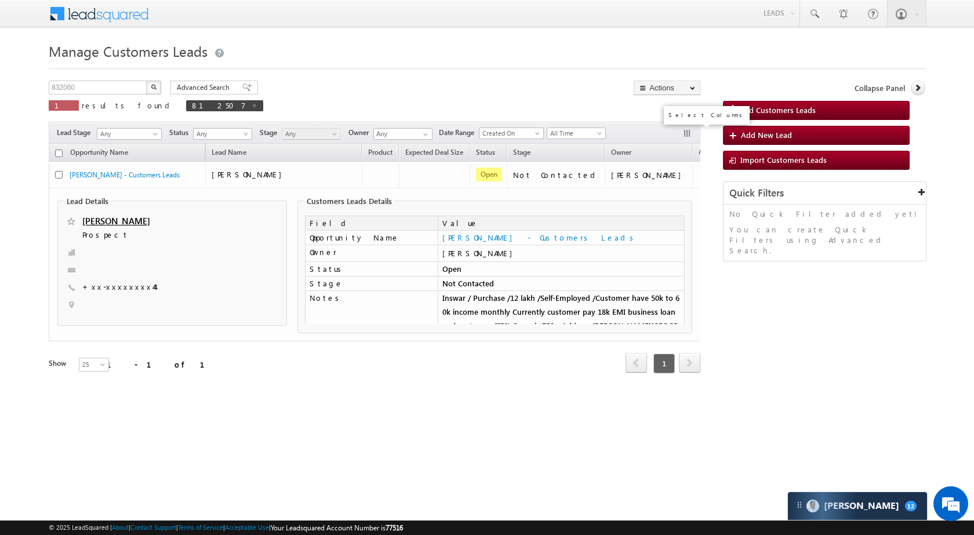
click at [685, 130] on button "button" at bounding box center [688, 135] width 12 height 12
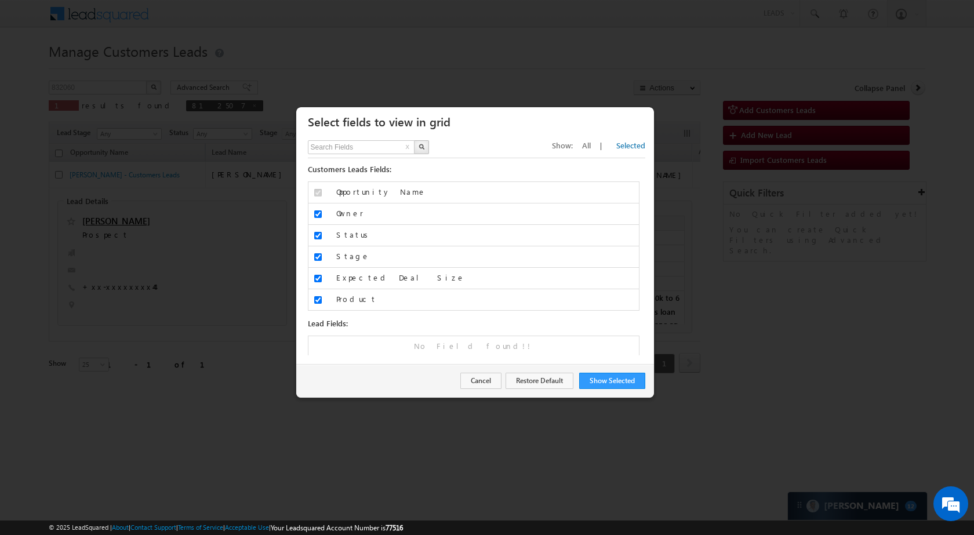
click at [635, 110] on div "× Select fields to view in grid" at bounding box center [475, 119] width 358 height 24
click at [482, 376] on button "Cancel" at bounding box center [480, 381] width 41 height 16
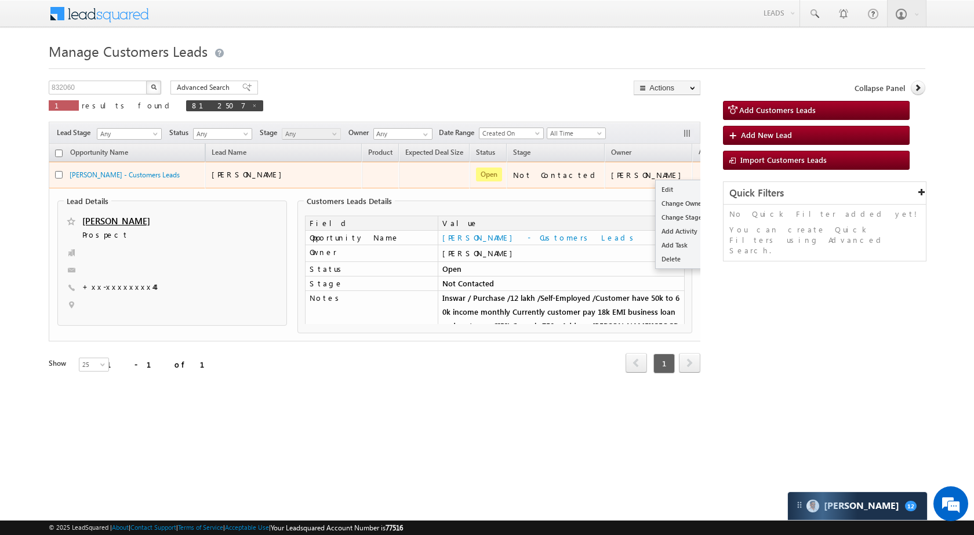
click at [702, 170] on button "button" at bounding box center [708, 175] width 12 height 12
click at [656, 186] on link "Edit" at bounding box center [685, 190] width 58 height 14
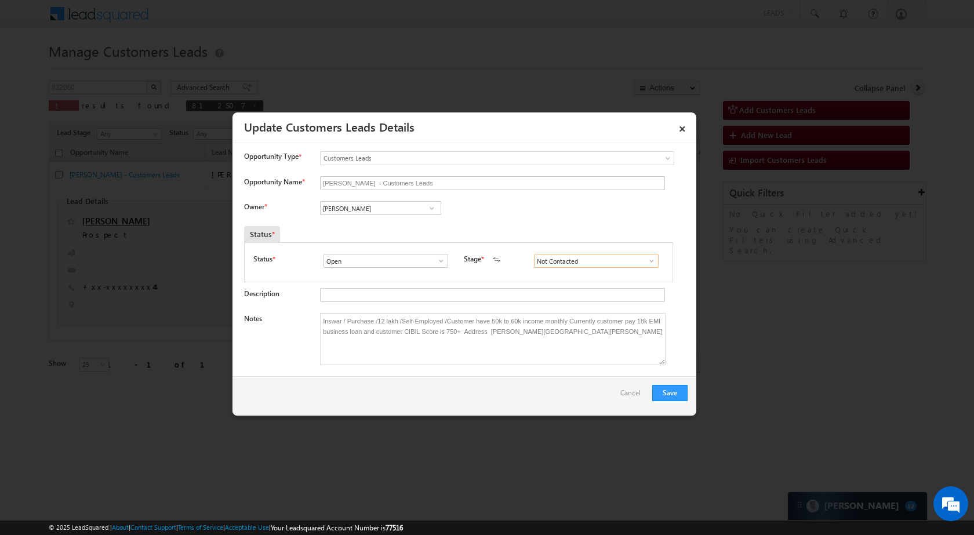
click at [560, 259] on input "Not Contacted" at bounding box center [596, 261] width 125 height 14
click at [646, 261] on span at bounding box center [652, 260] width 12 height 9
click at [575, 352] on link "Sale Marked" at bounding box center [596, 350] width 124 height 13
type input "Sale Marked"
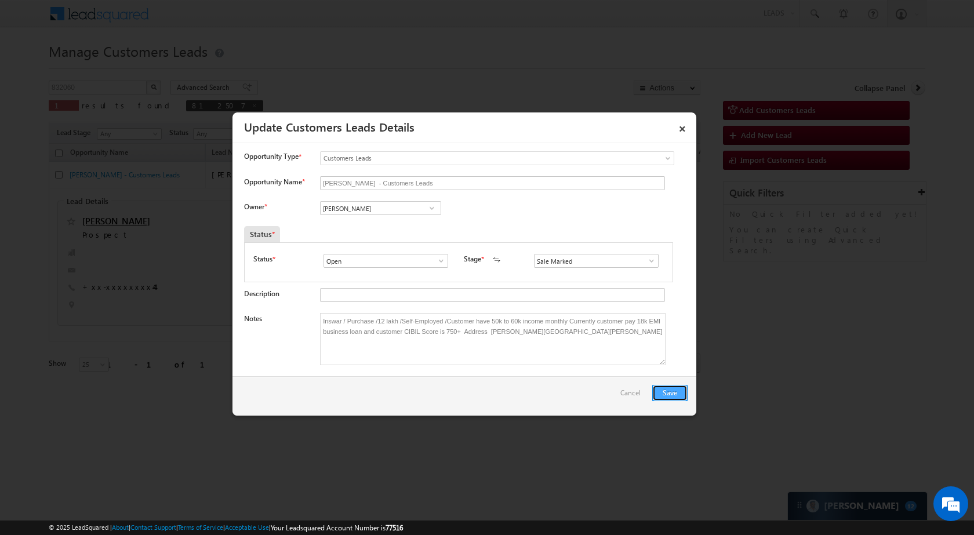
click at [683, 388] on button "Save" at bounding box center [669, 393] width 35 height 16
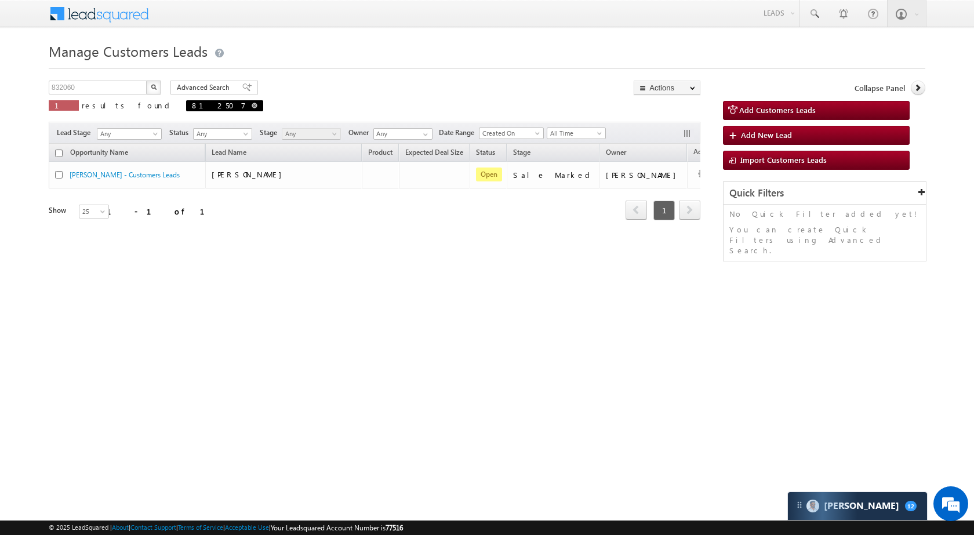
click at [252, 104] on span at bounding box center [255, 106] width 6 height 6
type input "Search Customers Leads"
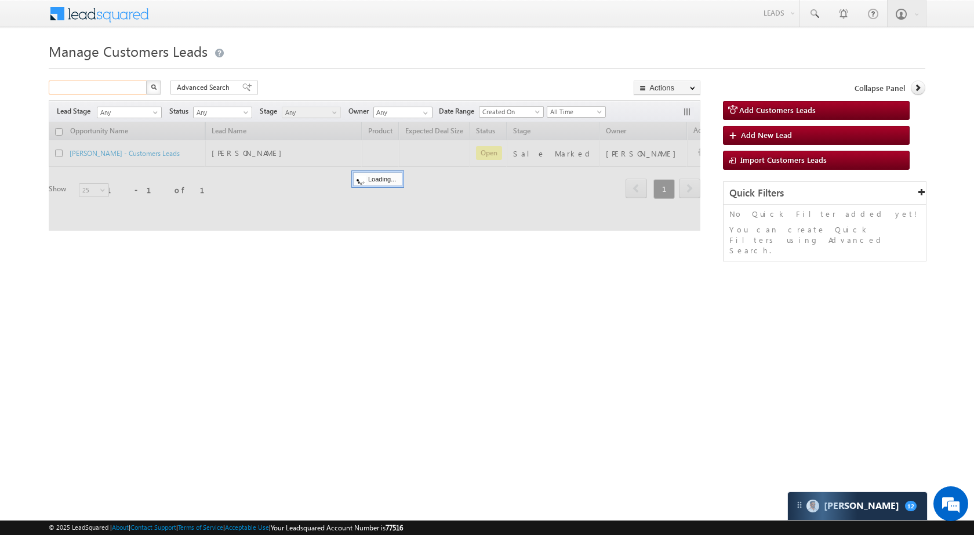
click at [119, 93] on input "text" at bounding box center [98, 88] width 99 height 14
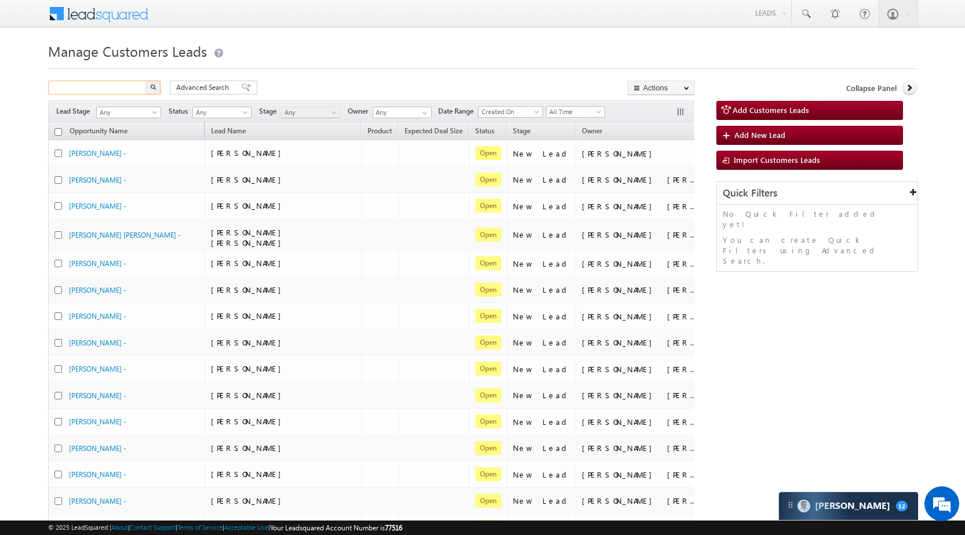
paste input "832060"
click at [152, 86] on img "button" at bounding box center [153, 87] width 6 height 6
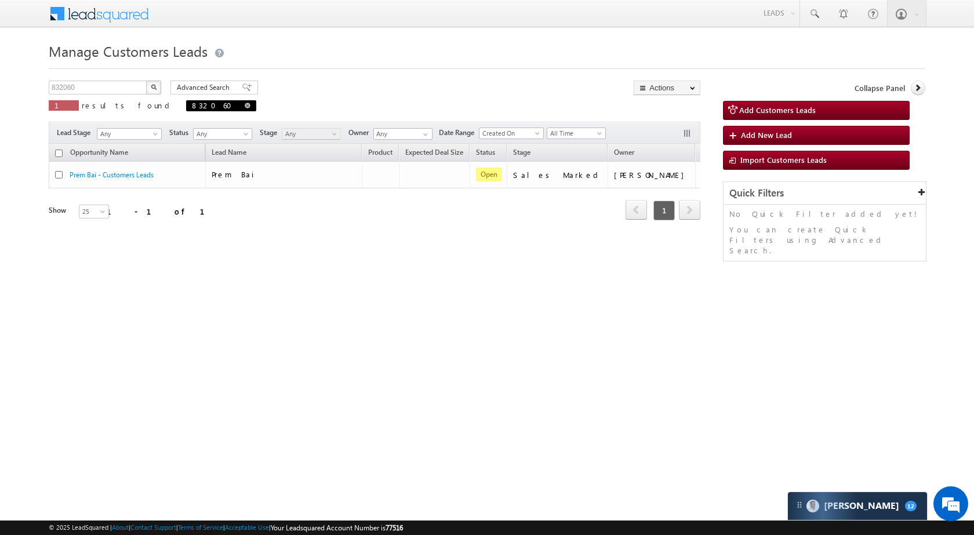
click at [245, 102] on link at bounding box center [248, 105] width 6 height 10
type input "Search Customers Leads"
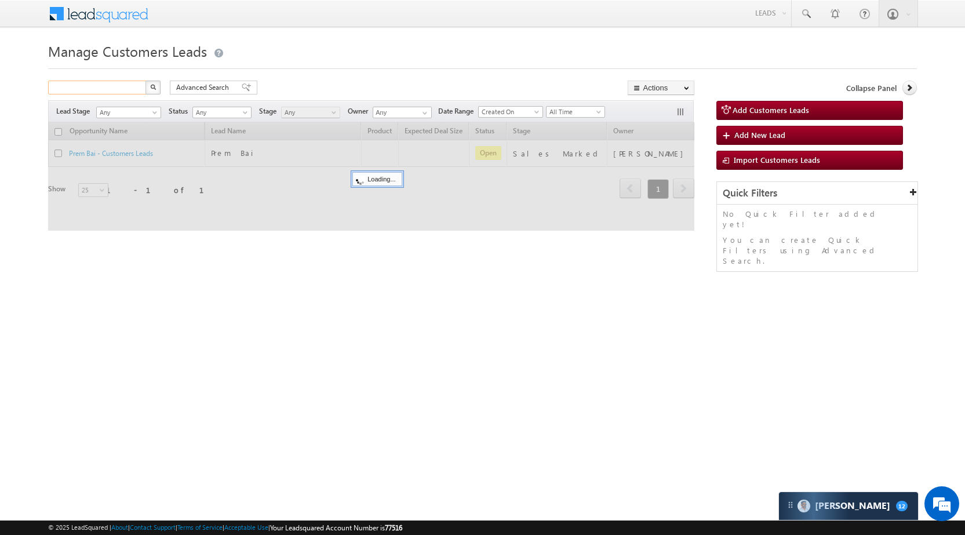
click at [114, 89] on input "text" at bounding box center [97, 88] width 99 height 14
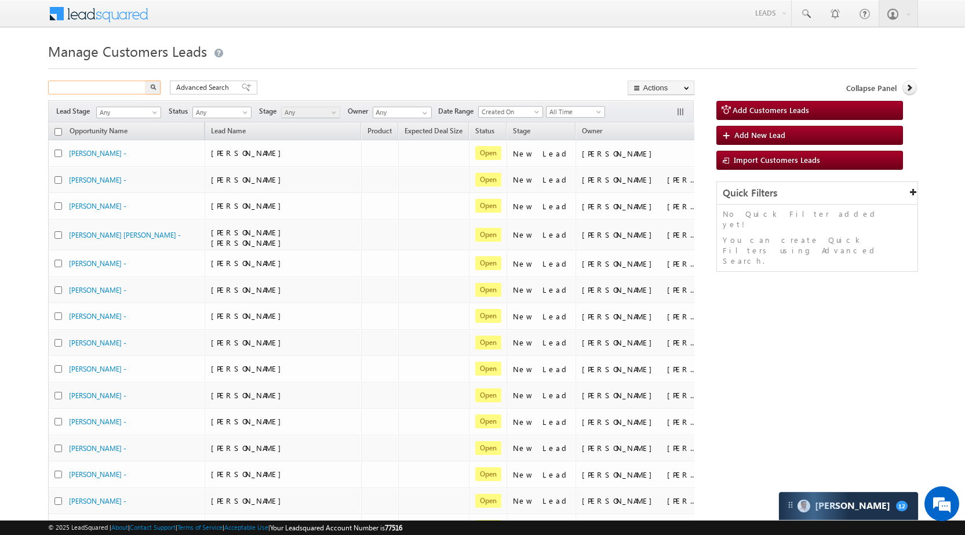
click at [114, 89] on input "text" at bounding box center [97, 88] width 99 height 14
paste input "830723"
type input "830723"
click at [148, 84] on button "button" at bounding box center [153, 88] width 15 height 14
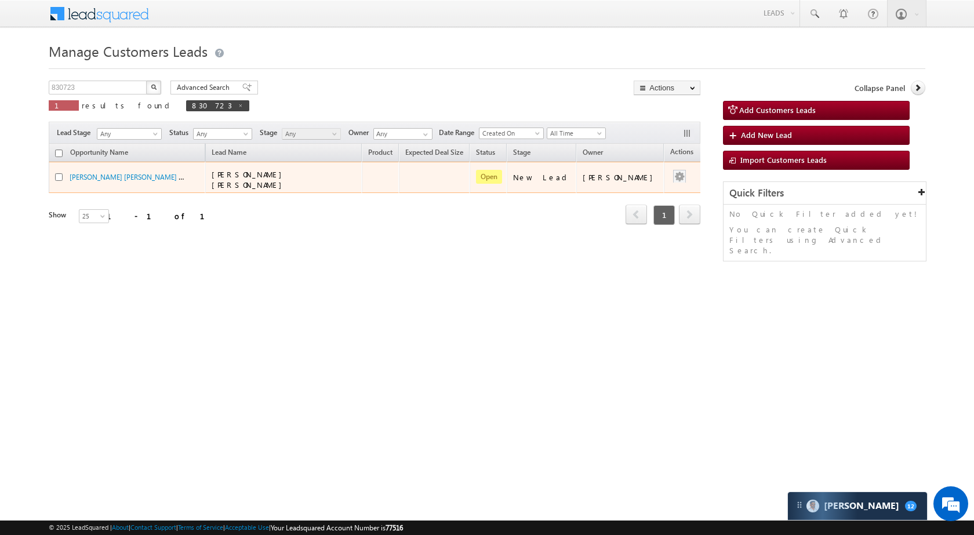
click at [675, 172] on div at bounding box center [679, 177] width 19 height 15
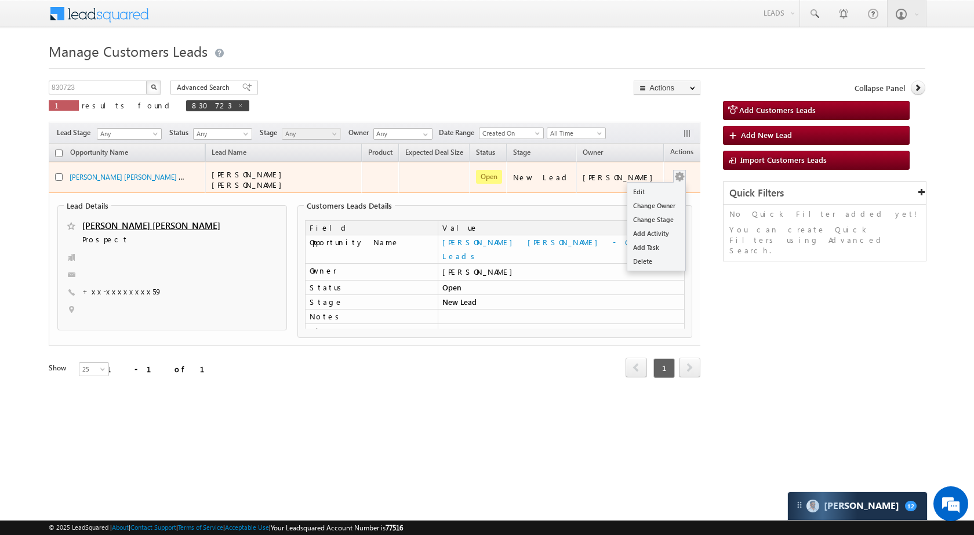
click at [674, 173] on button "button" at bounding box center [680, 177] width 12 height 12
click at [648, 199] on link "Change Owner" at bounding box center [656, 206] width 58 height 14
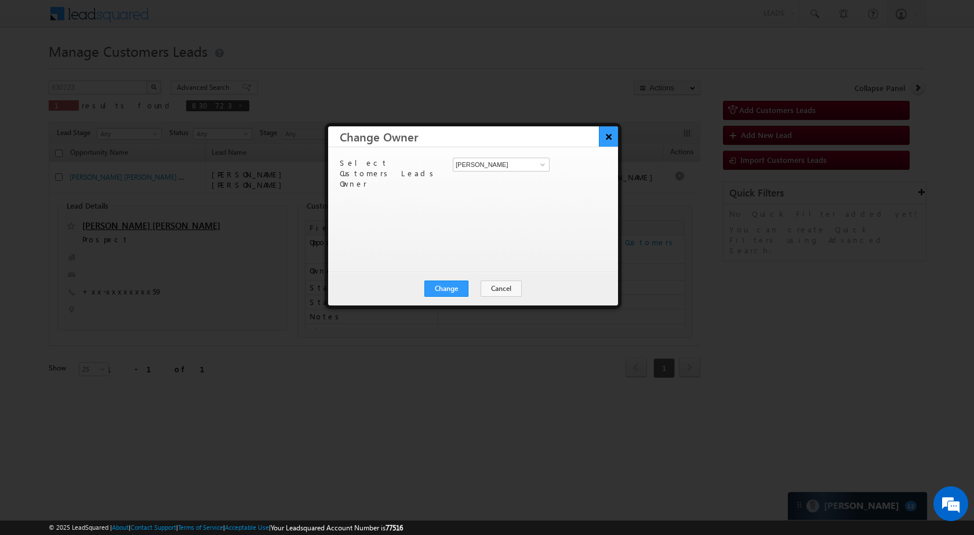
click at [605, 138] on button "×" at bounding box center [608, 136] width 19 height 20
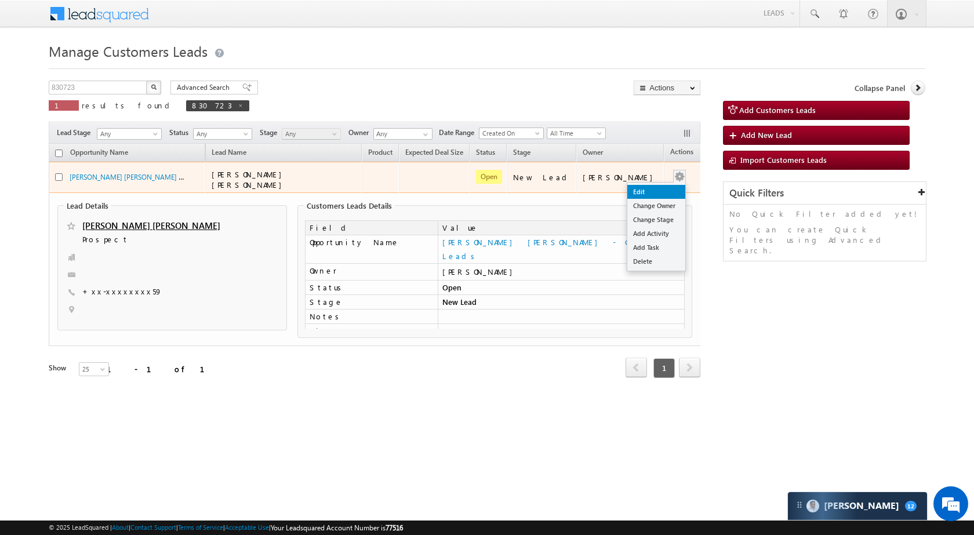
click at [652, 187] on link "Edit" at bounding box center [656, 192] width 58 height 14
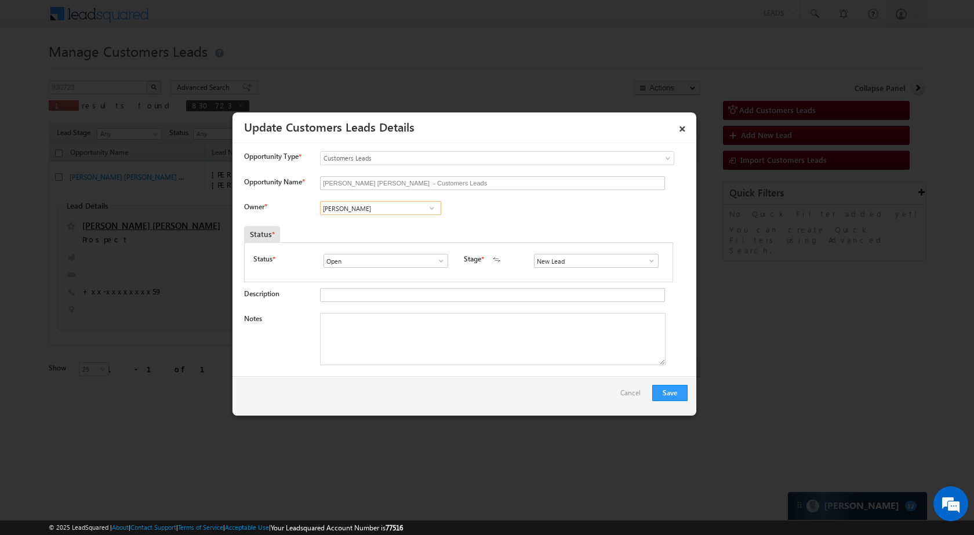
click at [408, 208] on input "[PERSON_NAME]" at bounding box center [380, 208] width 121 height 14
paste input "Arnav Pathak"
click at [382, 235] on link "Arnav Pathak arnav.pathak@sgrlimited.in" at bounding box center [380, 226] width 121 height 22
type input "Arnav Pathak"
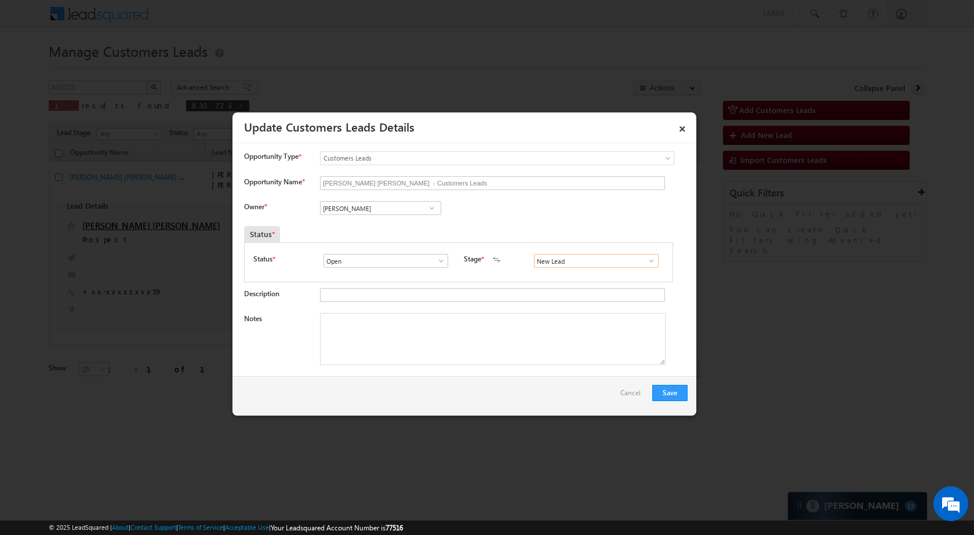
click at [590, 262] on input "New Lead" at bounding box center [596, 261] width 125 height 14
click at [646, 258] on span at bounding box center [652, 260] width 12 height 9
click at [566, 353] on link "Sale Marked" at bounding box center [596, 357] width 124 height 13
type input "Sale Marked"
click at [677, 394] on button "Save" at bounding box center [669, 393] width 35 height 16
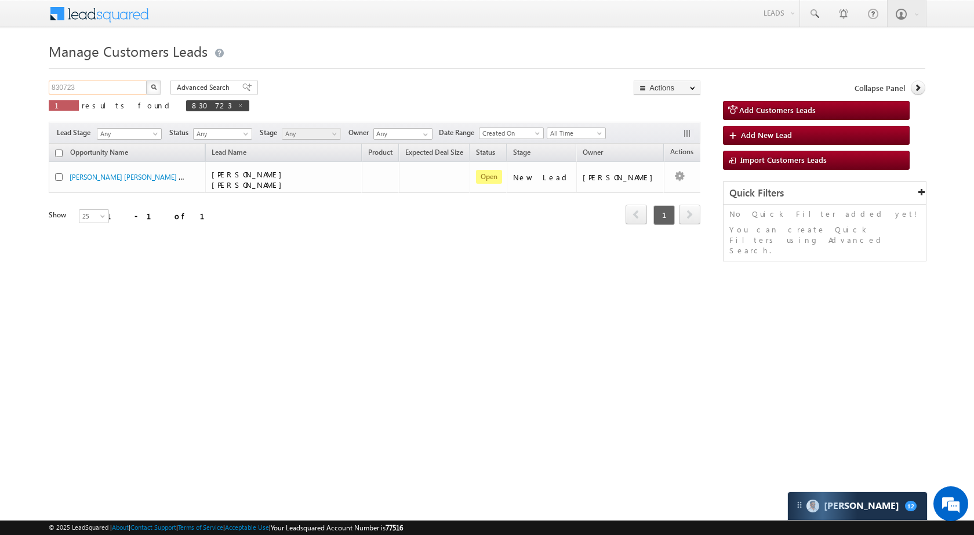
click at [107, 82] on input "830723" at bounding box center [98, 88] width 99 height 14
click at [152, 91] on button "button" at bounding box center [153, 88] width 15 height 14
click at [238, 101] on link at bounding box center [241, 105] width 6 height 10
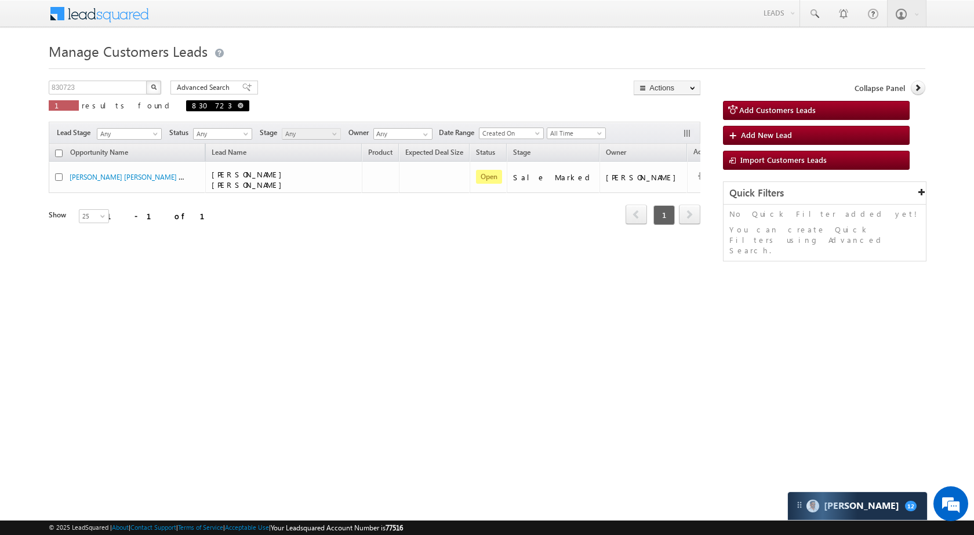
type input "Search Customers Leads"
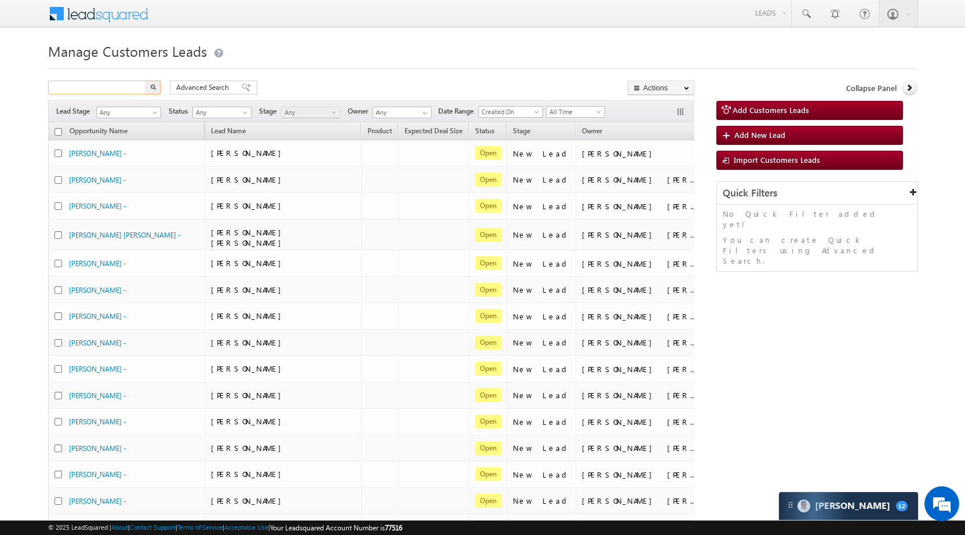
click at [129, 91] on input "text" at bounding box center [97, 88] width 99 height 14
paste input "831836"
click at [149, 88] on button "button" at bounding box center [153, 88] width 15 height 14
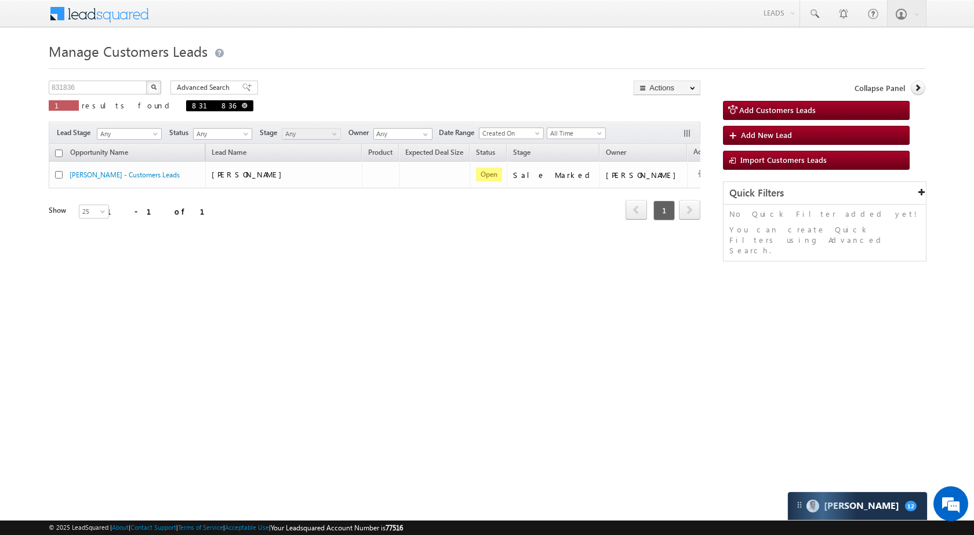
click at [186, 103] on span "831836" at bounding box center [219, 105] width 67 height 11
click at [114, 89] on input "831836" at bounding box center [98, 88] width 99 height 14
click at [155, 82] on button "button" at bounding box center [153, 88] width 15 height 14
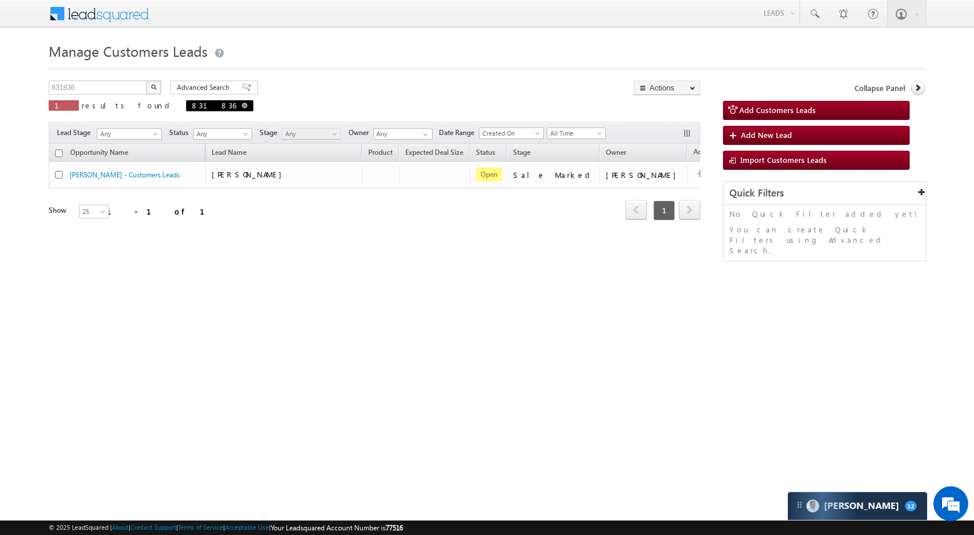
click at [242, 104] on span at bounding box center [245, 106] width 6 height 6
type input "Search Customers Leads"
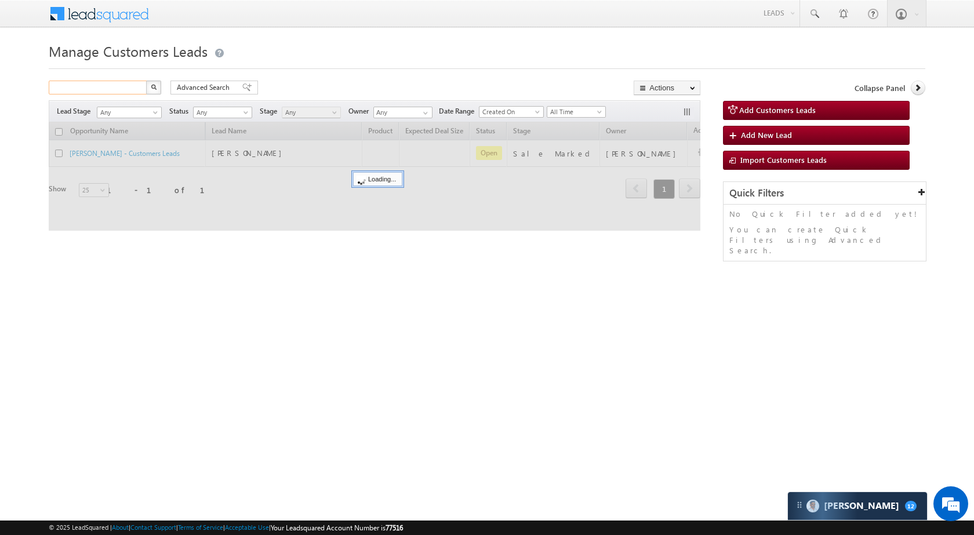
click at [119, 92] on input "text" at bounding box center [98, 88] width 99 height 14
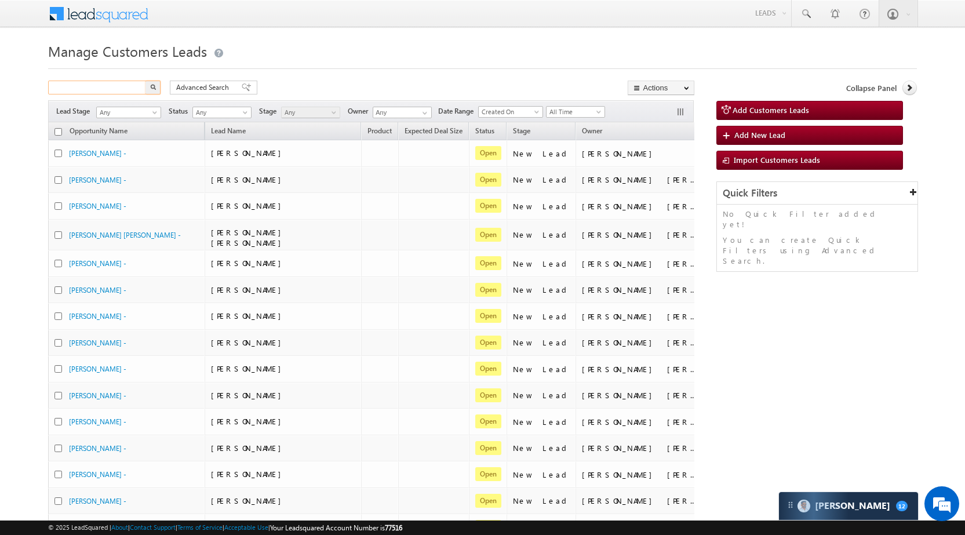
paste input "830974"
type input "830974"
click at [151, 86] on img "button" at bounding box center [153, 87] width 6 height 6
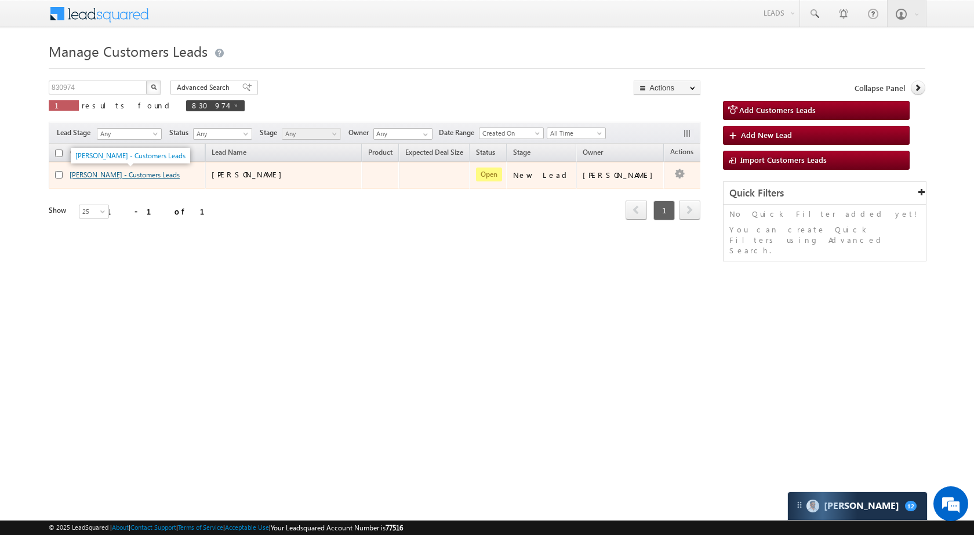
click at [93, 176] on link "[PERSON_NAME] - Customers Leads" at bounding box center [125, 174] width 110 height 9
click at [670, 173] on div "Edit Change Owner Change Stage Add Activity Add Task Delete" at bounding box center [679, 175] width 19 height 15
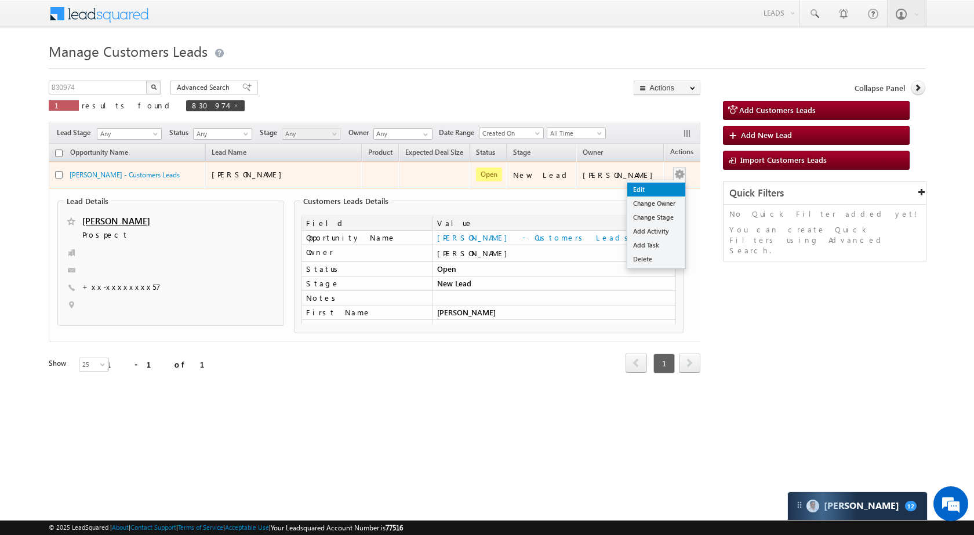
click at [635, 189] on link "Edit" at bounding box center [656, 190] width 58 height 14
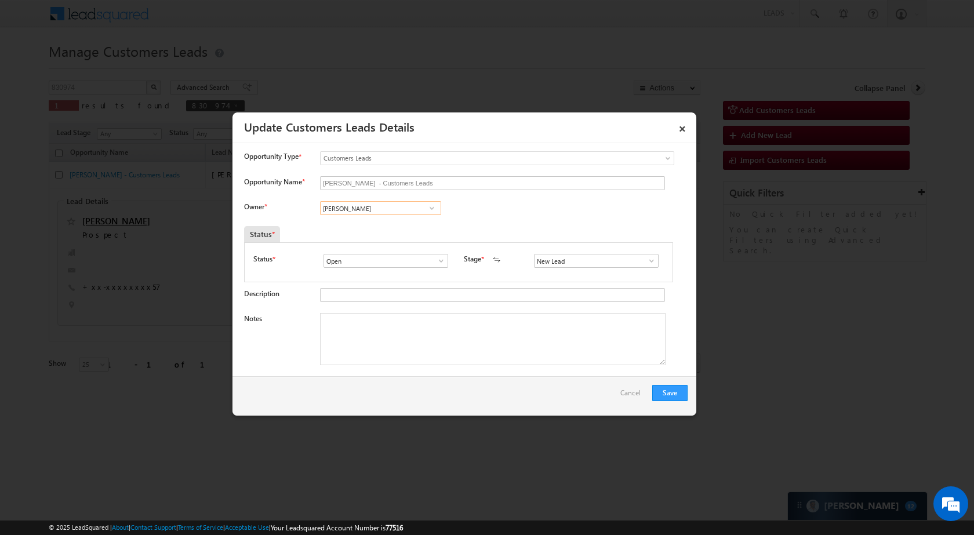
click at [413, 209] on input "[PERSON_NAME]" at bounding box center [380, 208] width 121 height 14
paste input "[PERSON_NAME]"
click at [402, 221] on link "[PERSON_NAME] Jaiswal [EMAIL_ADDRESS][DOMAIN_NAME]" at bounding box center [380, 226] width 121 height 22
type input "[PERSON_NAME]"
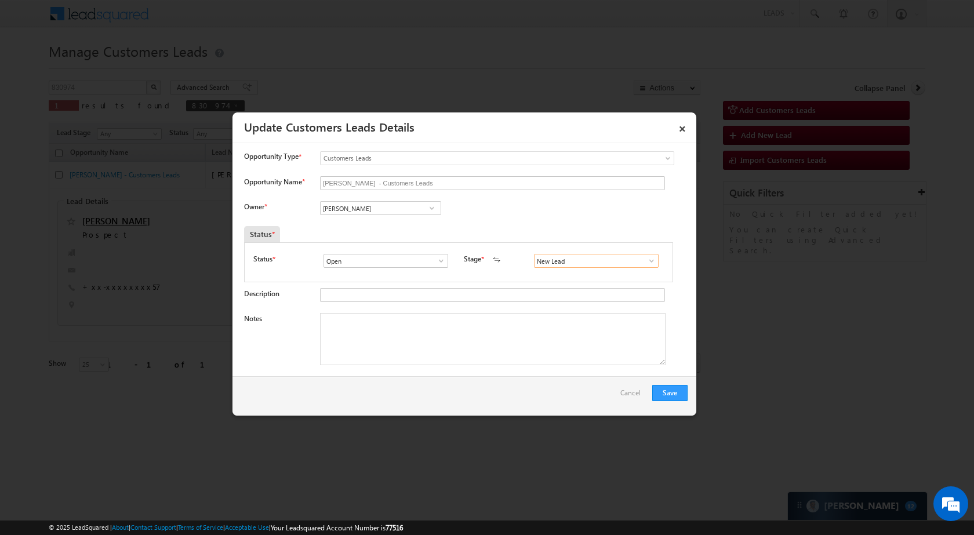
click at [596, 263] on input "New Lead" at bounding box center [596, 261] width 125 height 14
click at [646, 260] on span at bounding box center [652, 260] width 12 height 9
click at [583, 359] on link "Sale Marked" at bounding box center [596, 357] width 124 height 13
type input "Sale Marked"
click at [666, 386] on button "Save" at bounding box center [669, 393] width 35 height 16
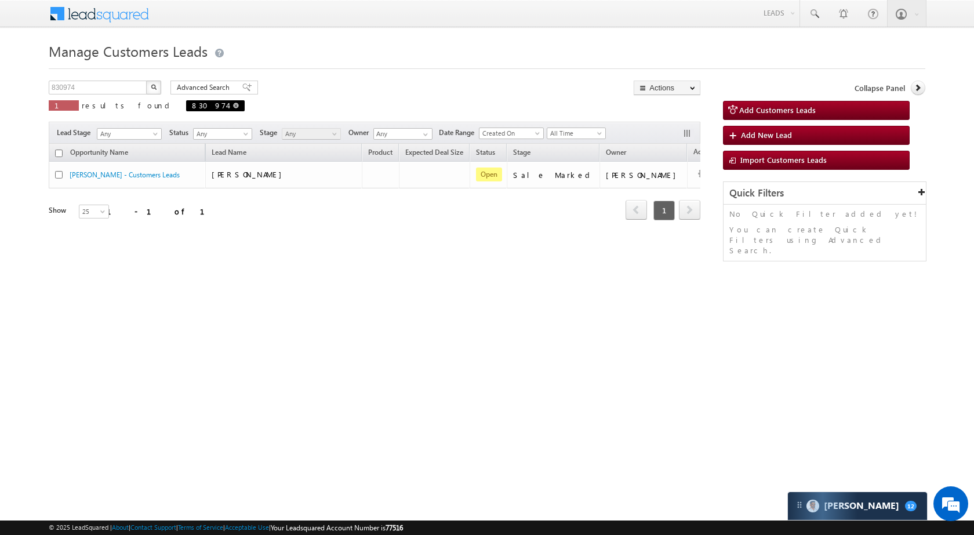
click at [233, 105] on span at bounding box center [236, 106] width 6 height 6
type input "Search Customers Leads"
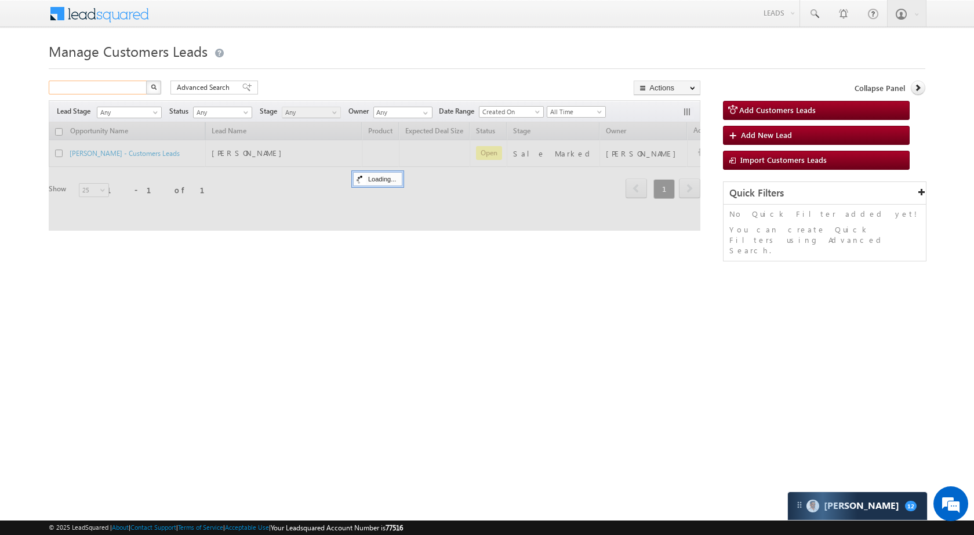
click at [118, 88] on input "text" at bounding box center [98, 88] width 99 height 14
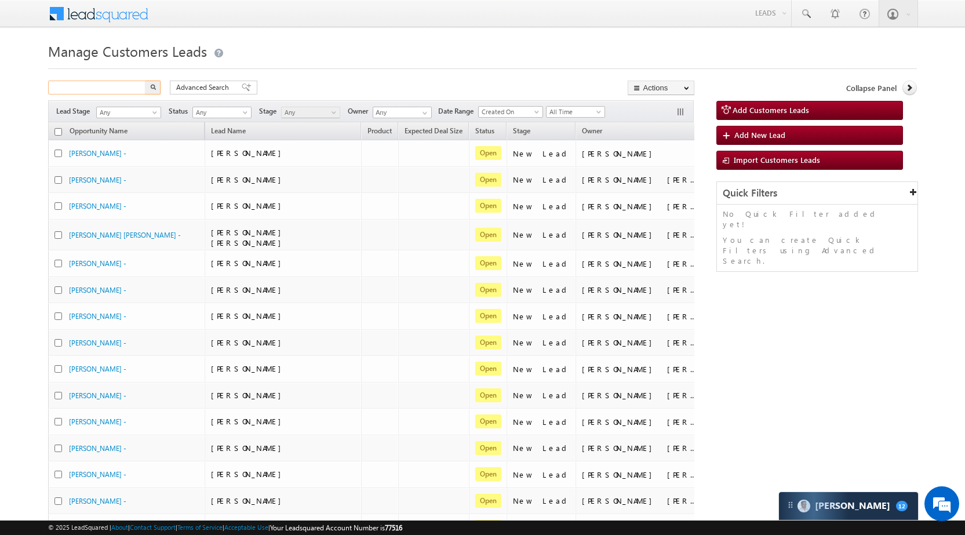
paste input "830896"
type input "830896"
click at [150, 87] on img "button" at bounding box center [153, 87] width 6 height 6
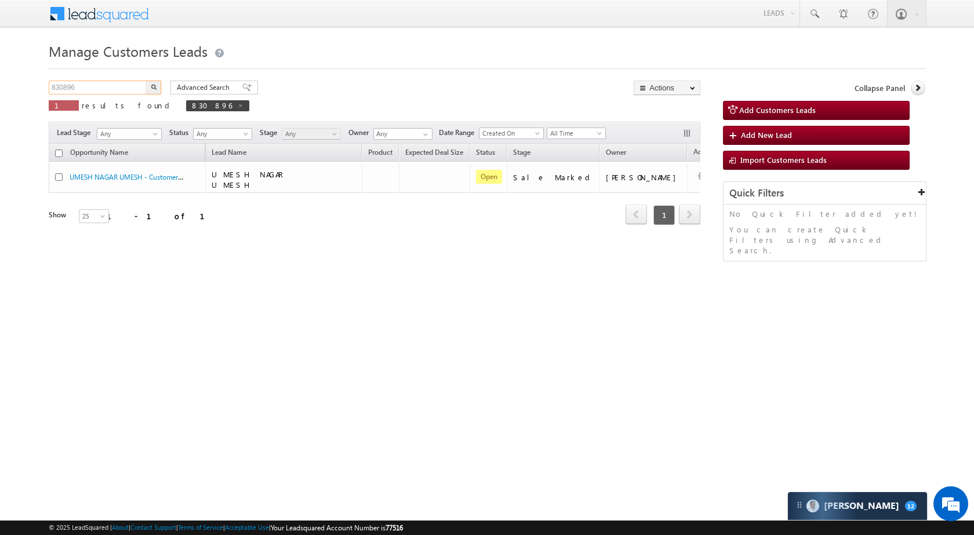
click at [130, 84] on input "830896" at bounding box center [98, 88] width 99 height 14
paste input "919"
type input "830919"
click at [154, 87] on img "button" at bounding box center [154, 87] width 6 height 6
